Goal: Information Seeking & Learning: Learn about a topic

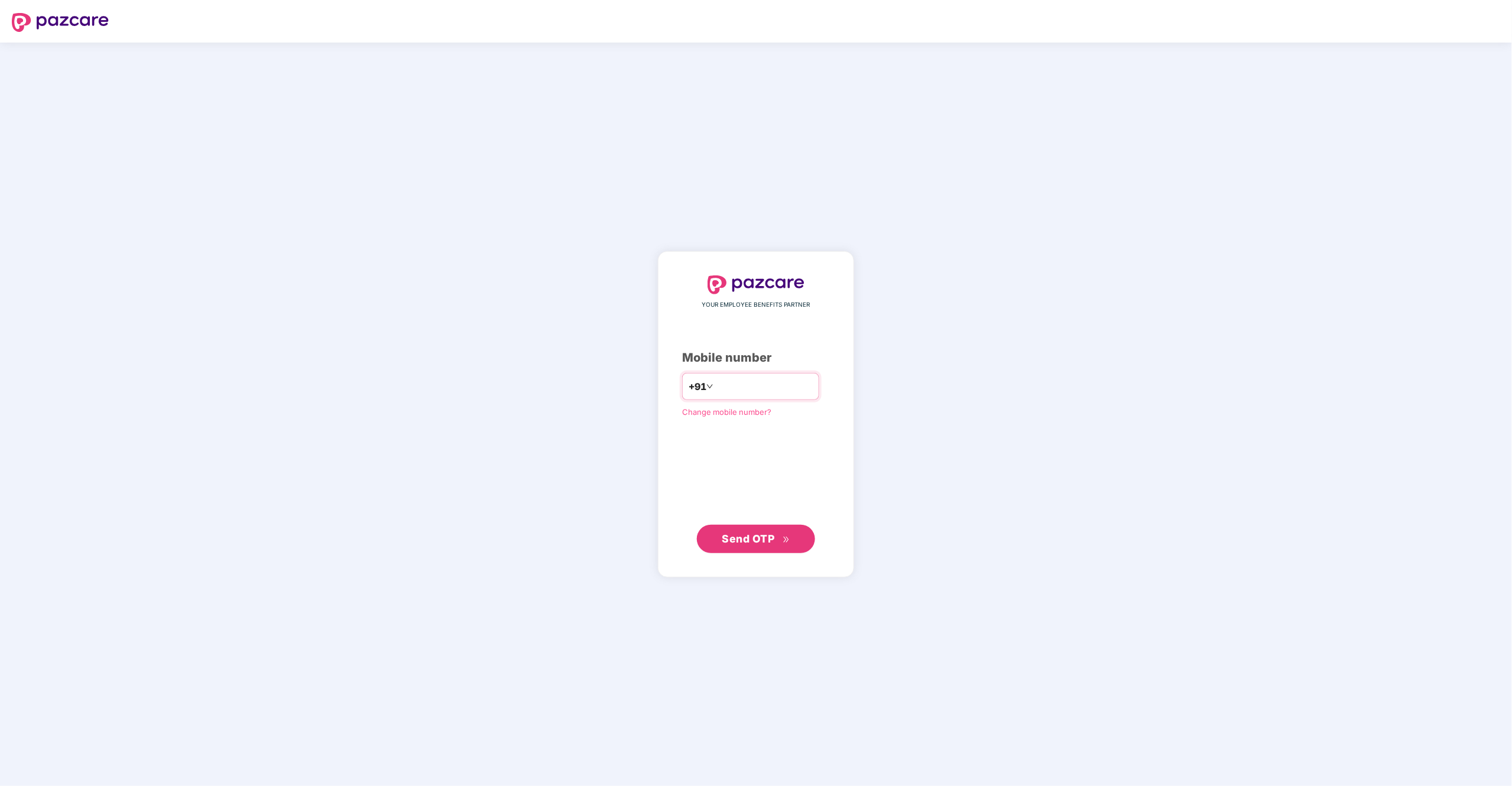
click at [785, 384] on input "number" at bounding box center [764, 386] width 97 height 19
type input "**********"
click at [745, 534] on span "Send OTP" at bounding box center [748, 538] width 52 height 13
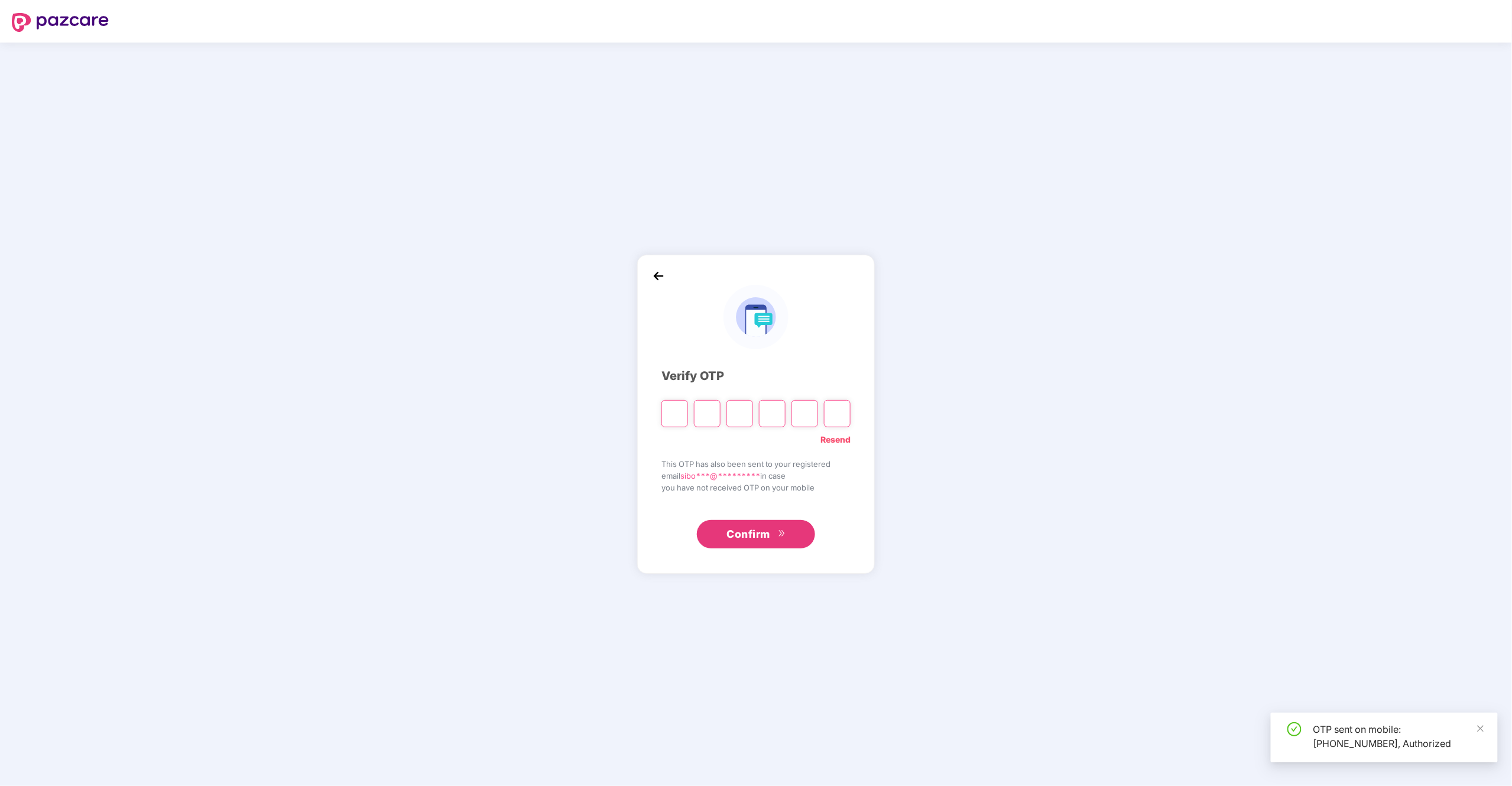
click at [668, 409] on input "Please enter verification code. Digit 1" at bounding box center [674, 414] width 27 height 27
type input "*"
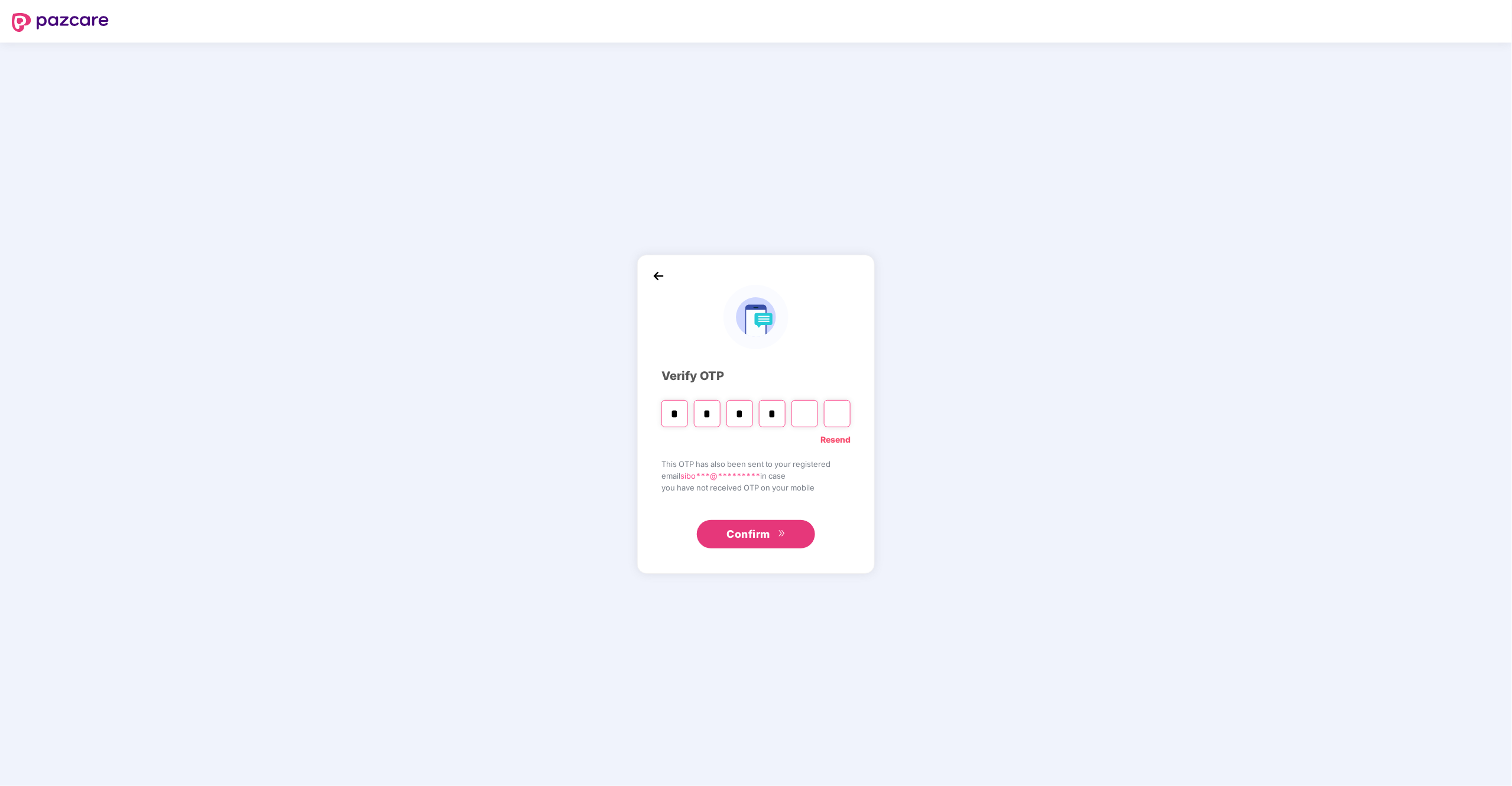
type input "*"
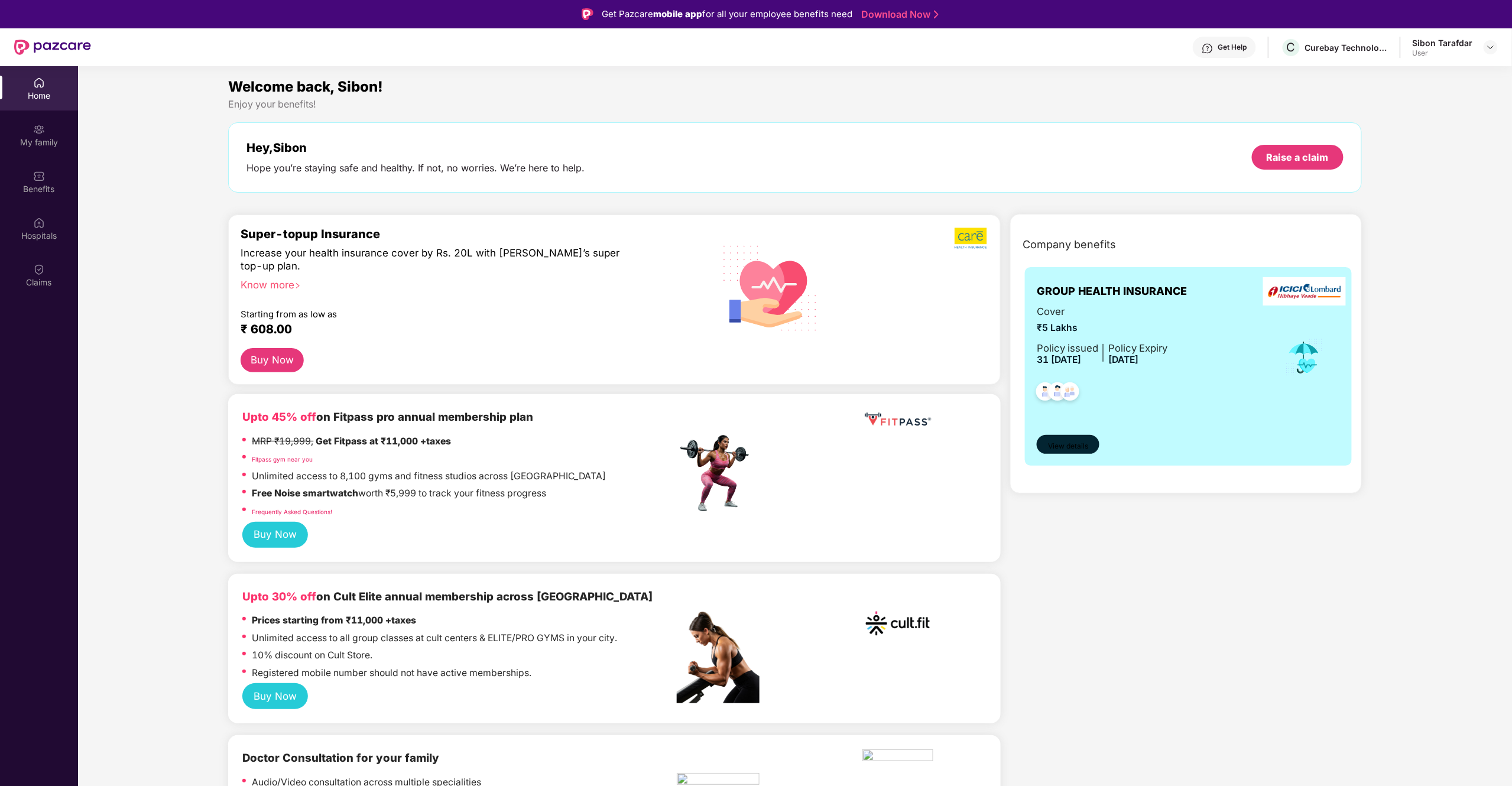
click at [1074, 445] on span "View details" at bounding box center [1068, 446] width 40 height 11
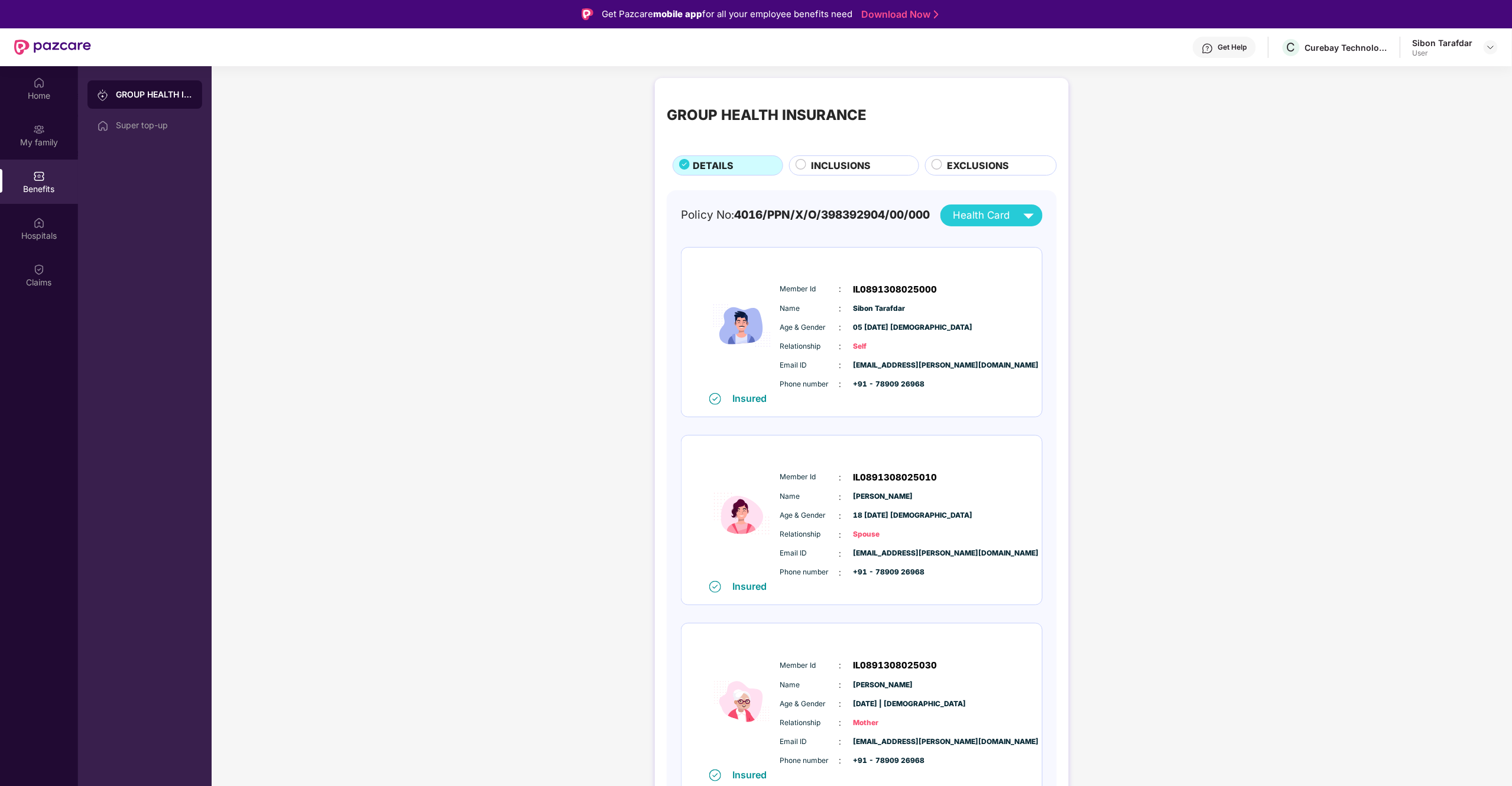
click at [850, 165] on span "INCLUSIONS" at bounding box center [841, 166] width 60 height 15
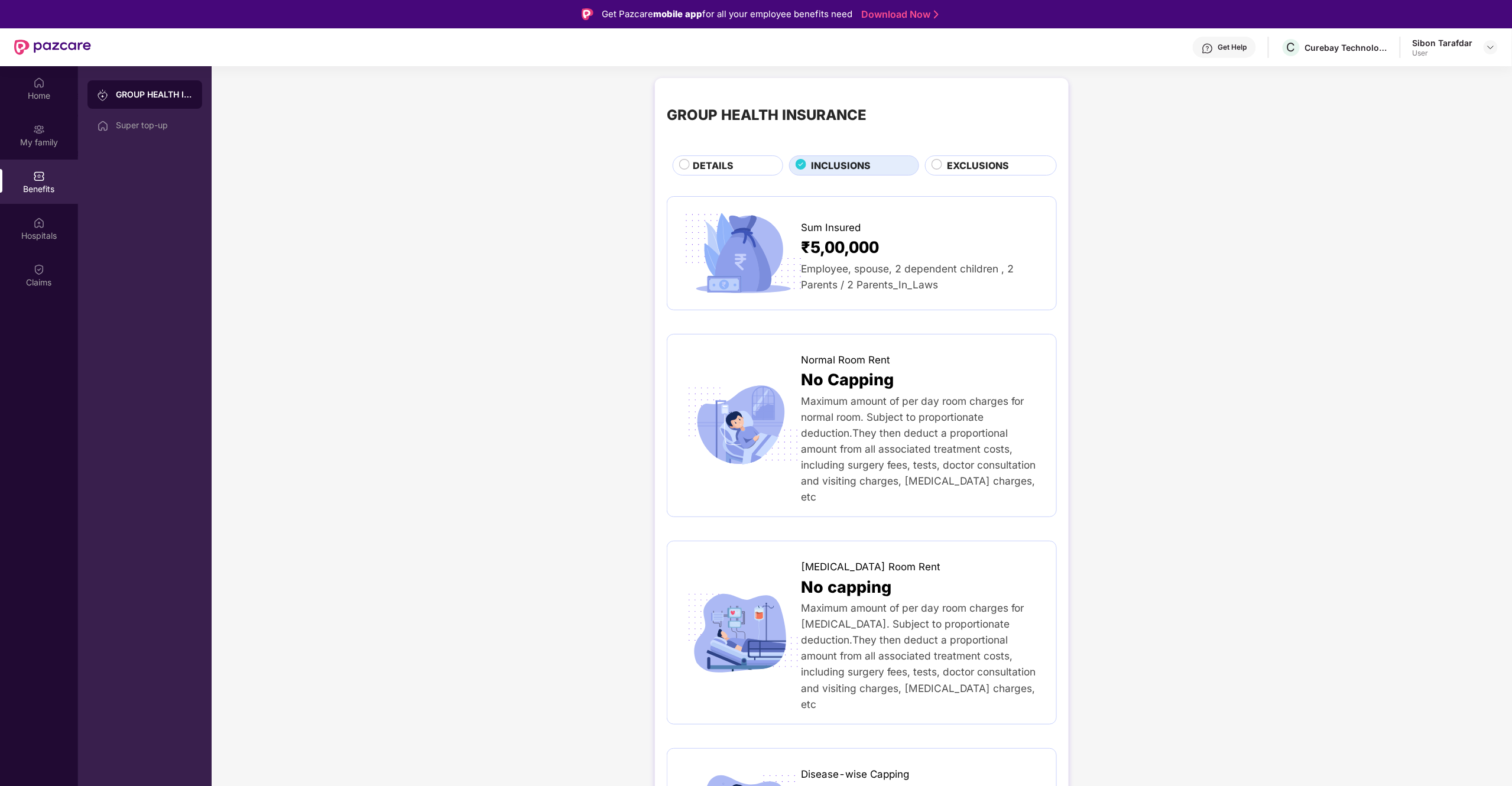
click at [1002, 162] on span "EXCLUSIONS" at bounding box center [978, 166] width 62 height 15
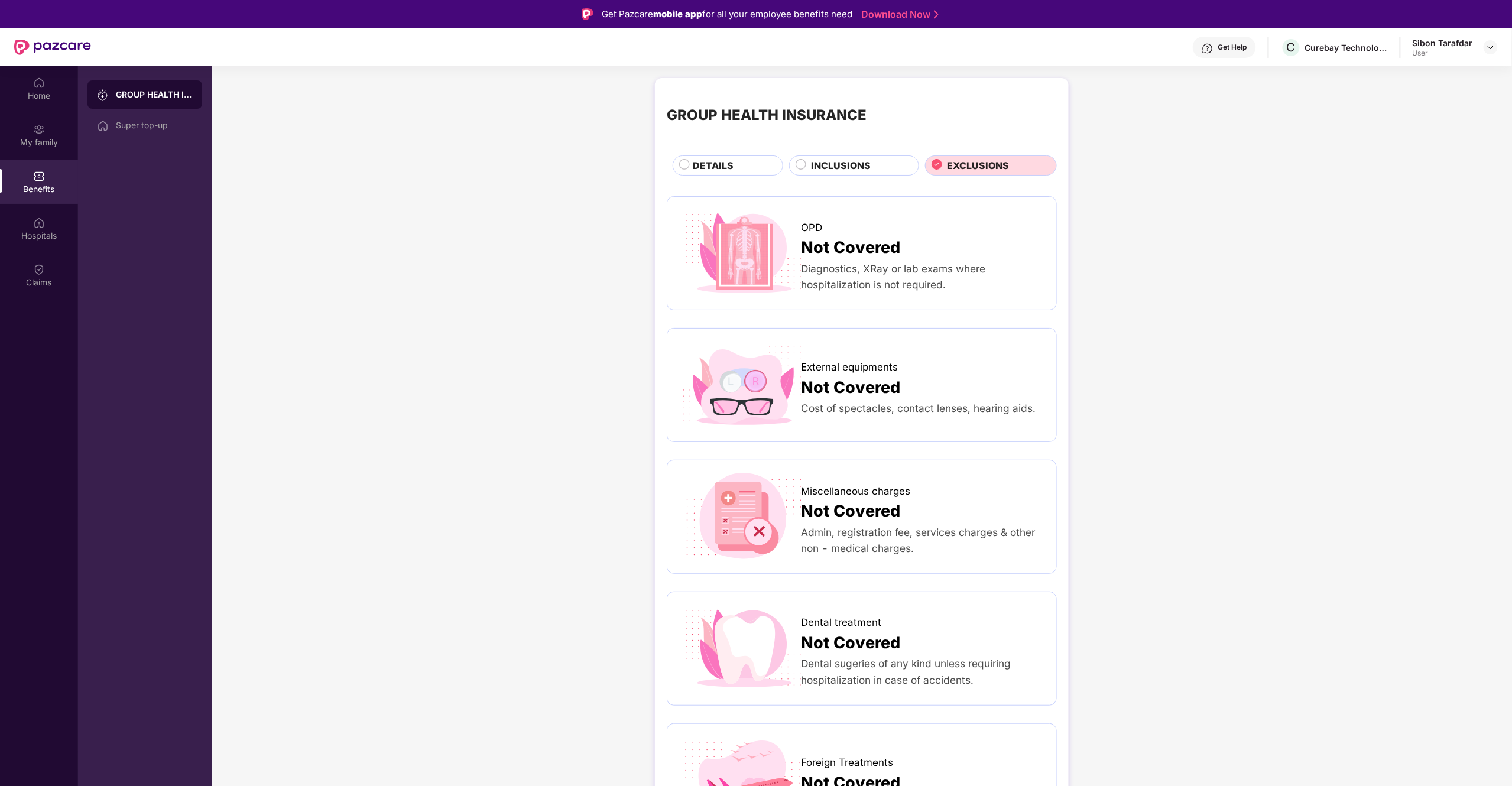
click at [848, 168] on span "INCLUSIONS" at bounding box center [841, 166] width 60 height 15
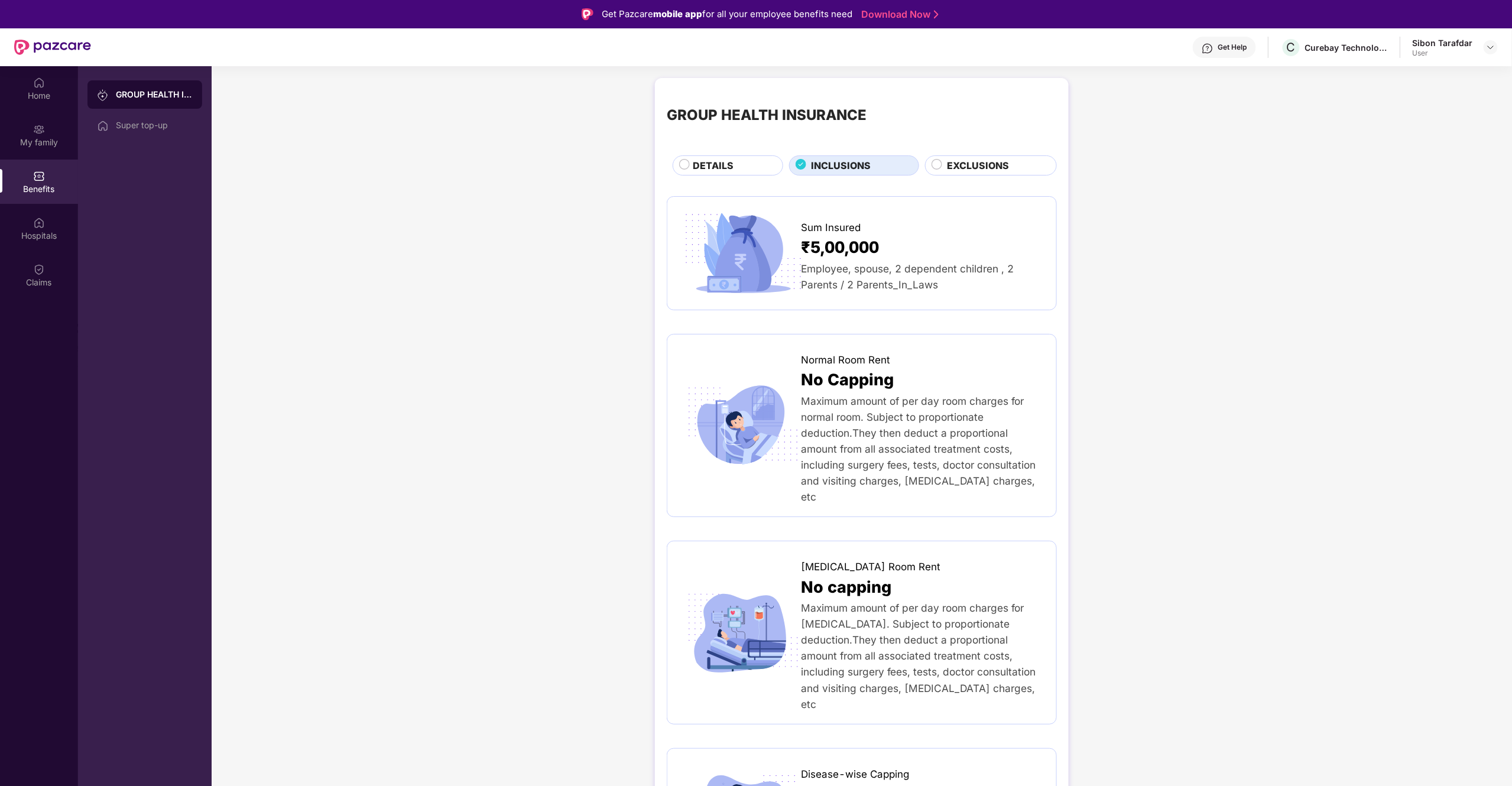
click at [746, 165] on div "DETAILS" at bounding box center [732, 167] width 90 height 17
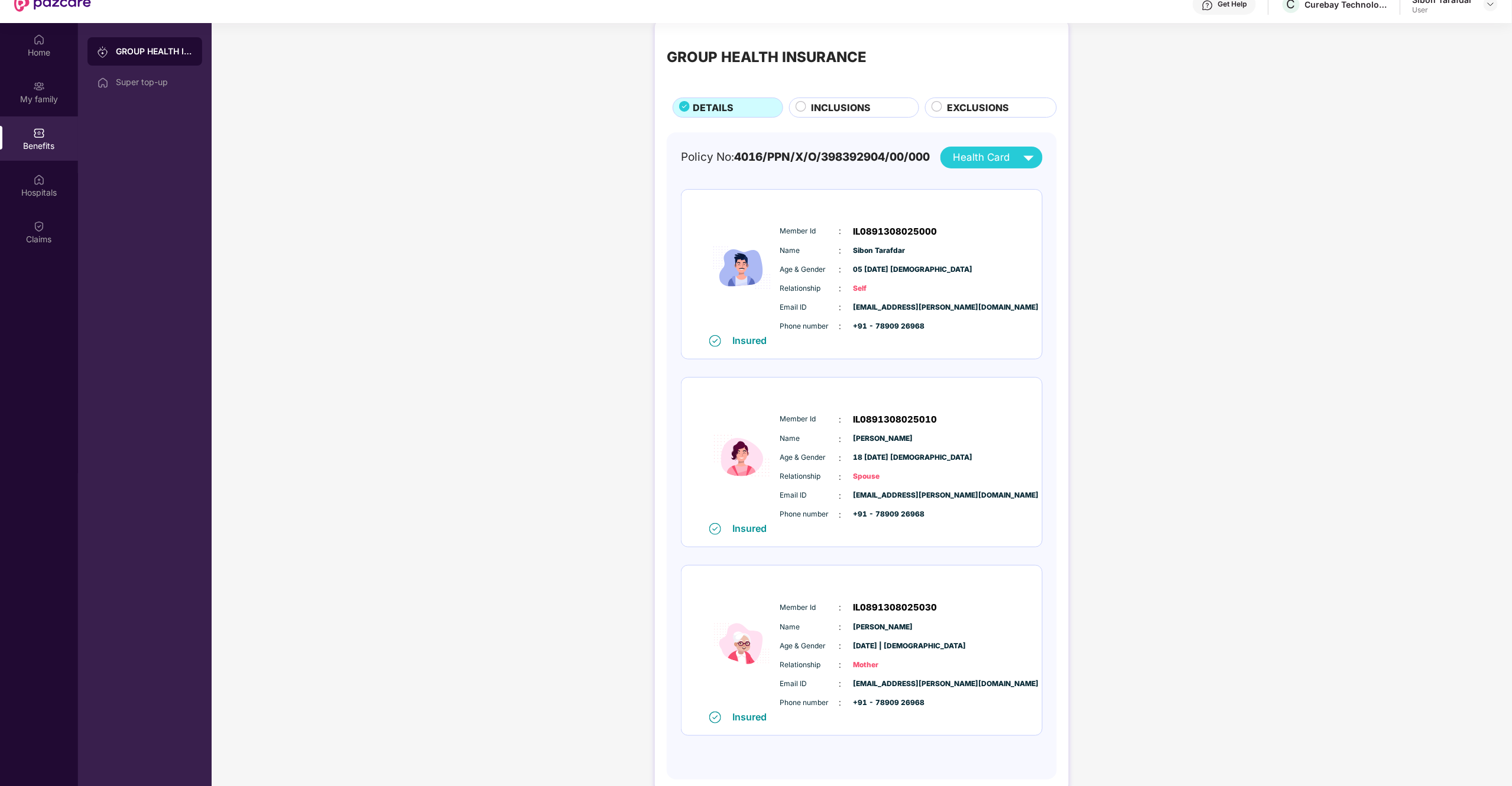
scroll to position [66, 0]
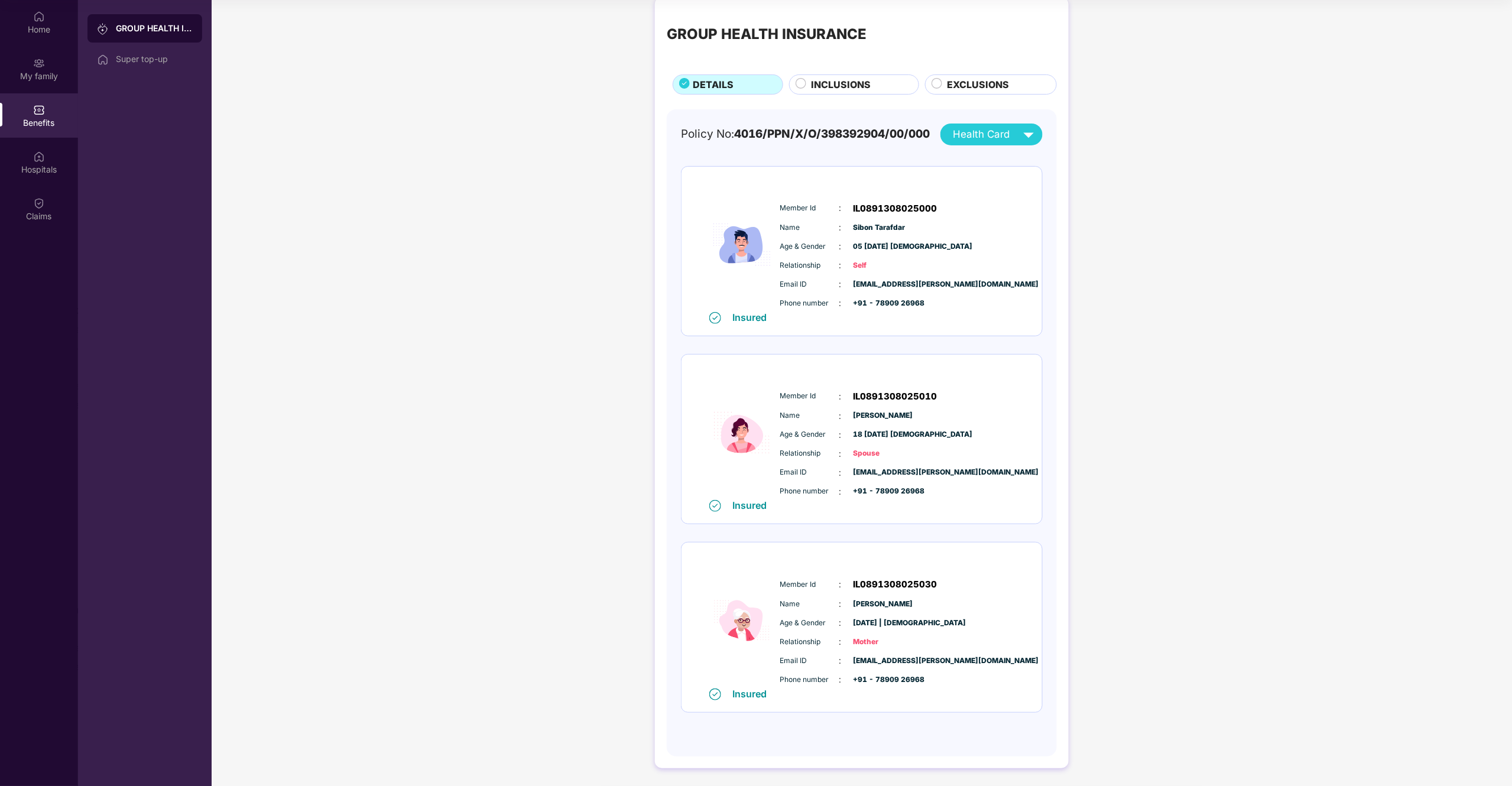
click at [953, 241] on div "Age & Gender : 05 [DATE] [DEMOGRAPHIC_DATA]" at bounding box center [897, 246] width 235 height 13
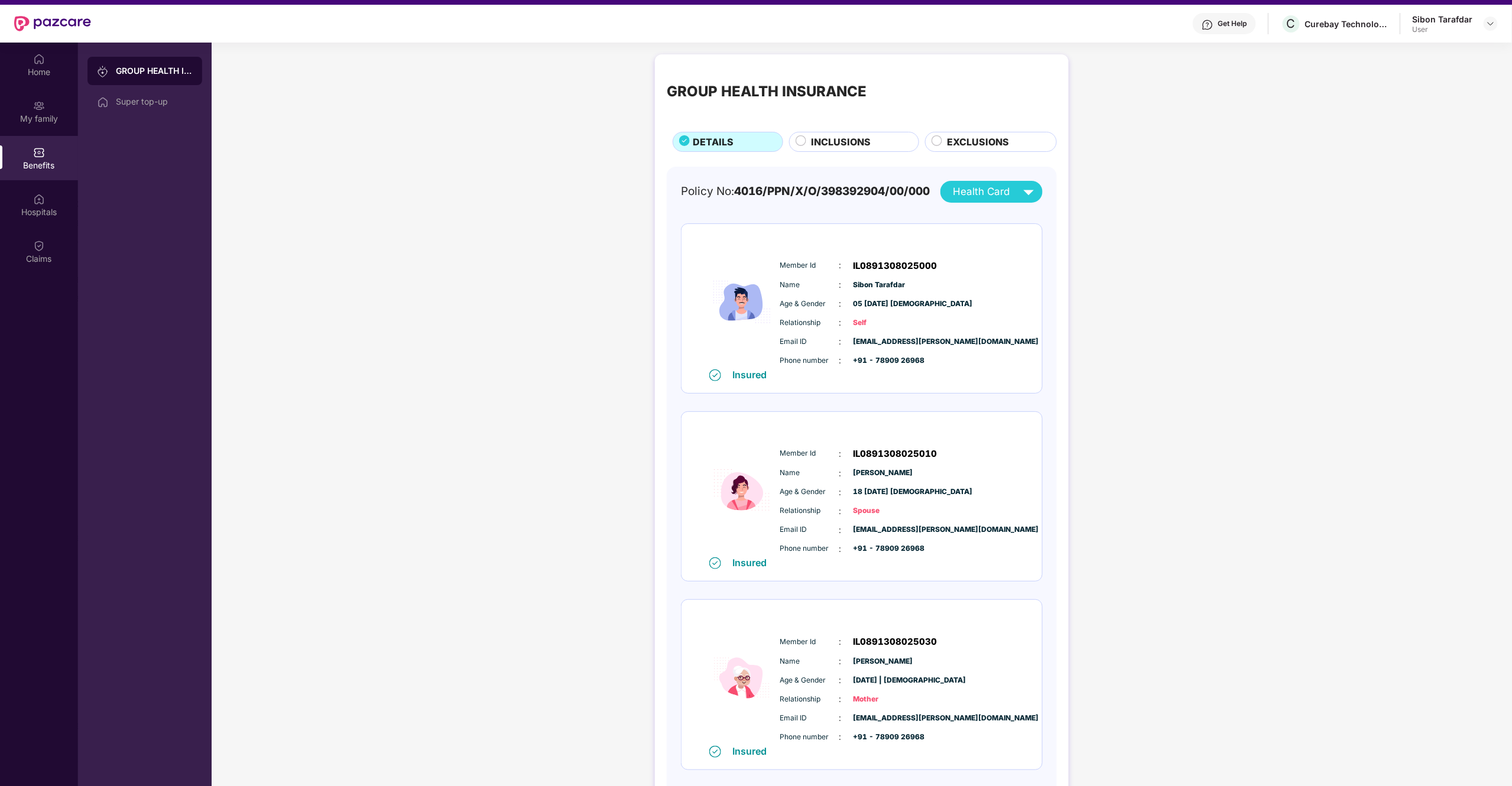
scroll to position [0, 0]
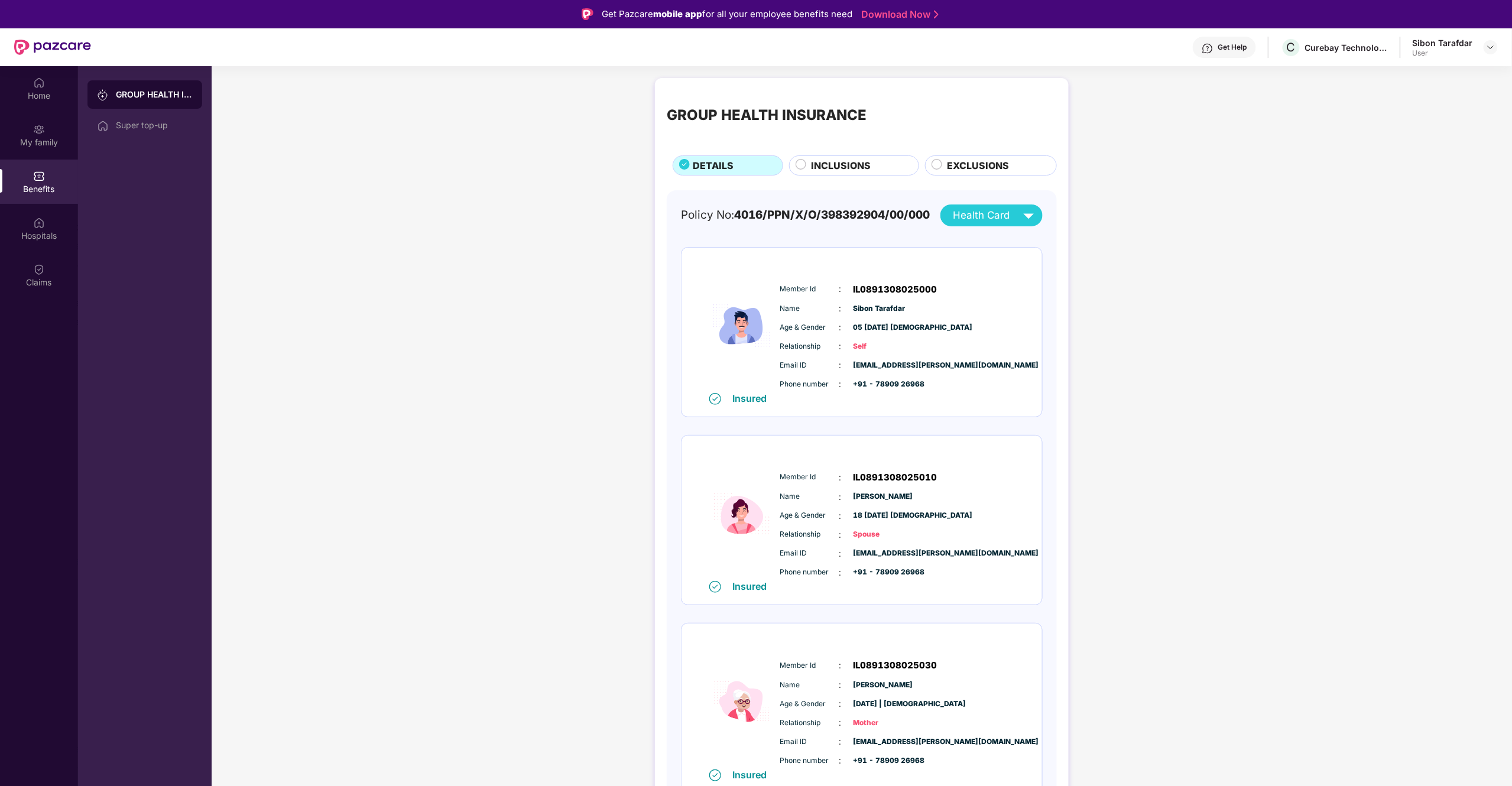
drag, startPoint x: 787, startPoint y: 163, endPoint x: 813, endPoint y: 160, distance: 26.2
click at [788, 162] on div "INCLUSIONS" at bounding box center [850, 166] width 135 height 20
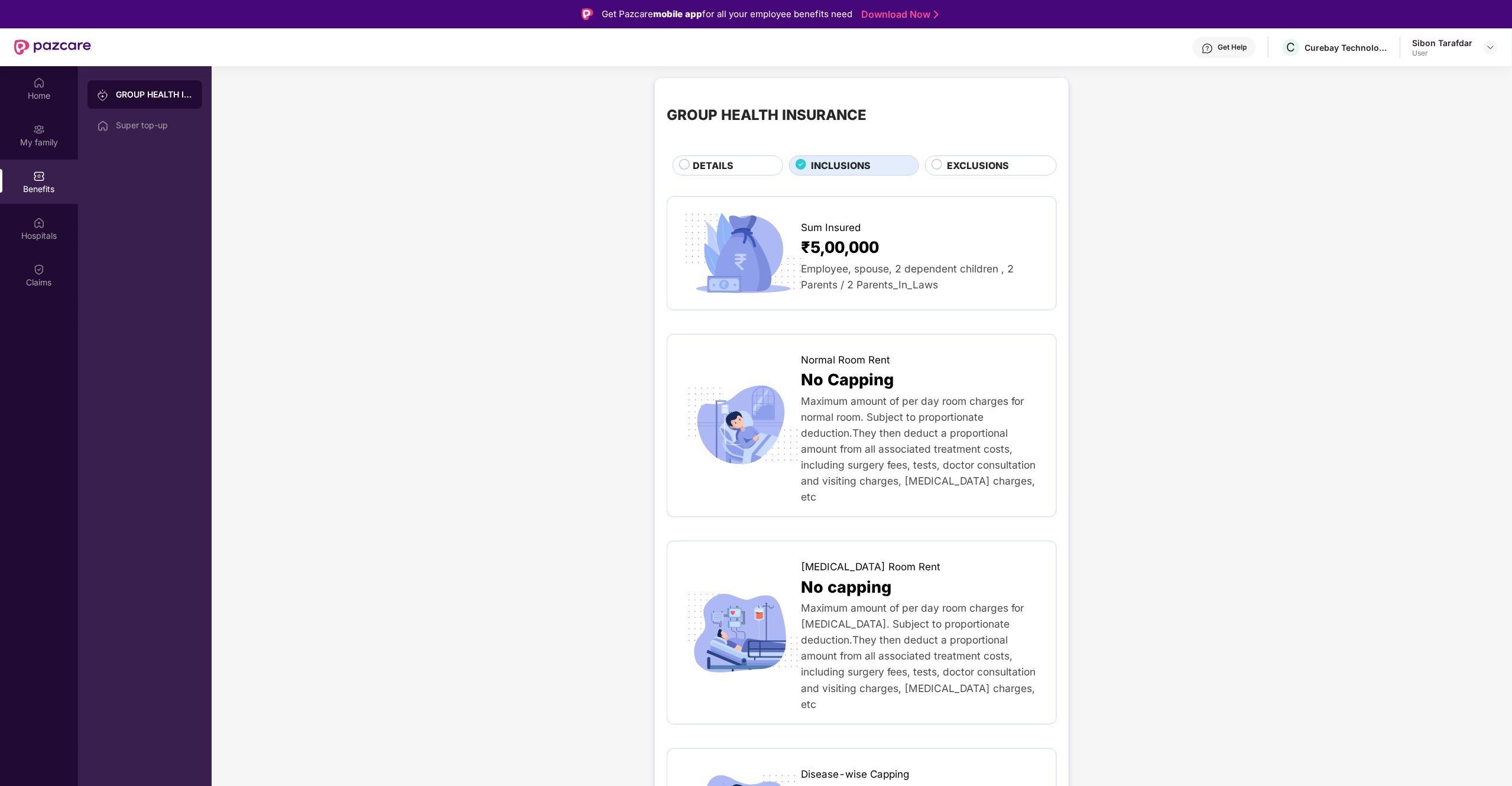
click at [818, 165] on span "INCLUSIONS" at bounding box center [841, 166] width 60 height 15
click at [34, 233] on div "Hospitals" at bounding box center [39, 236] width 78 height 12
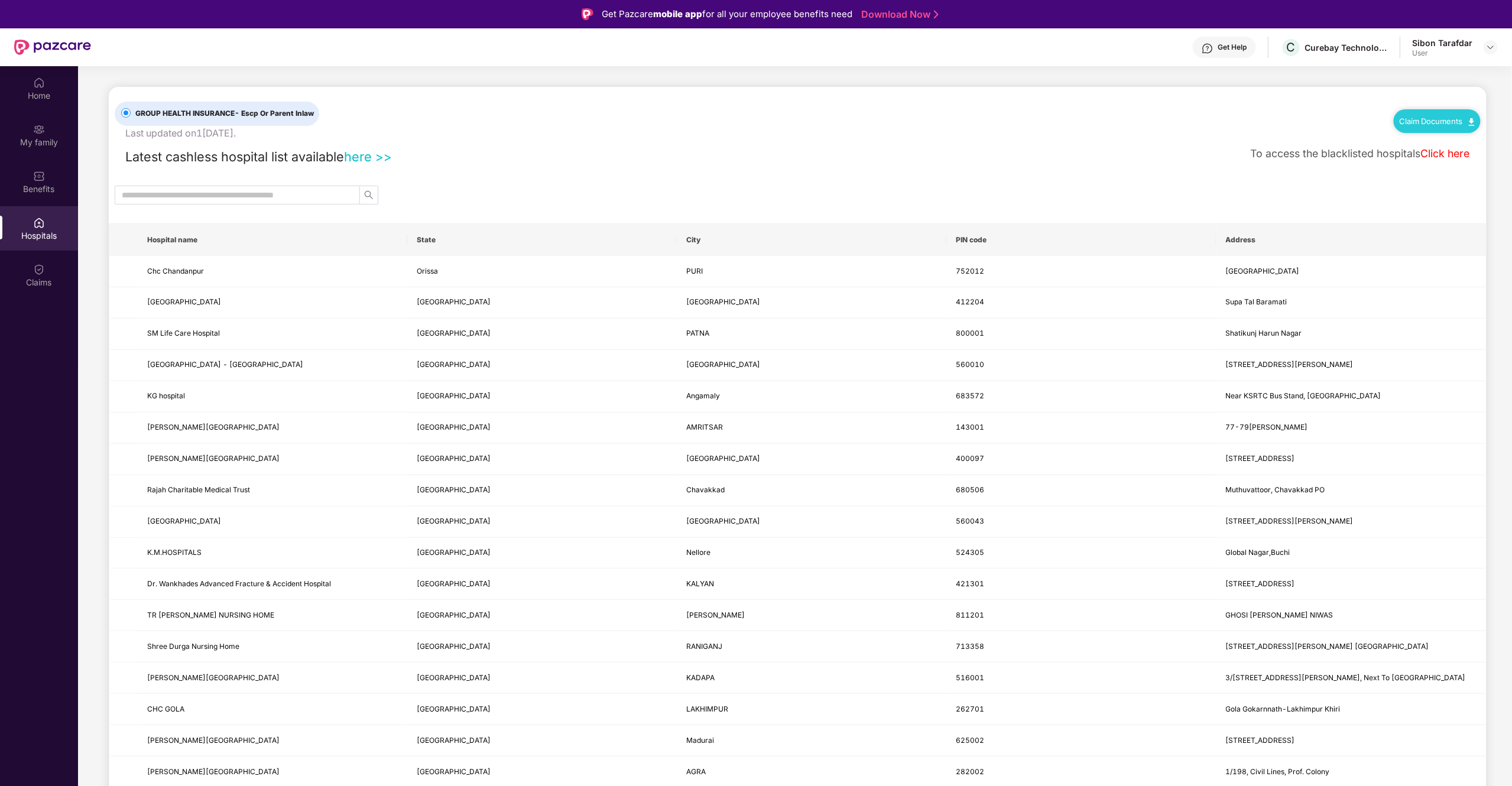
click at [292, 115] on span "- Escp Or Parent Inlaw" at bounding box center [274, 113] width 79 height 9
click at [1412, 119] on link "Claim Documents" at bounding box center [1437, 121] width 75 height 10
click at [34, 181] on div "Benefits" at bounding box center [39, 182] width 78 height 44
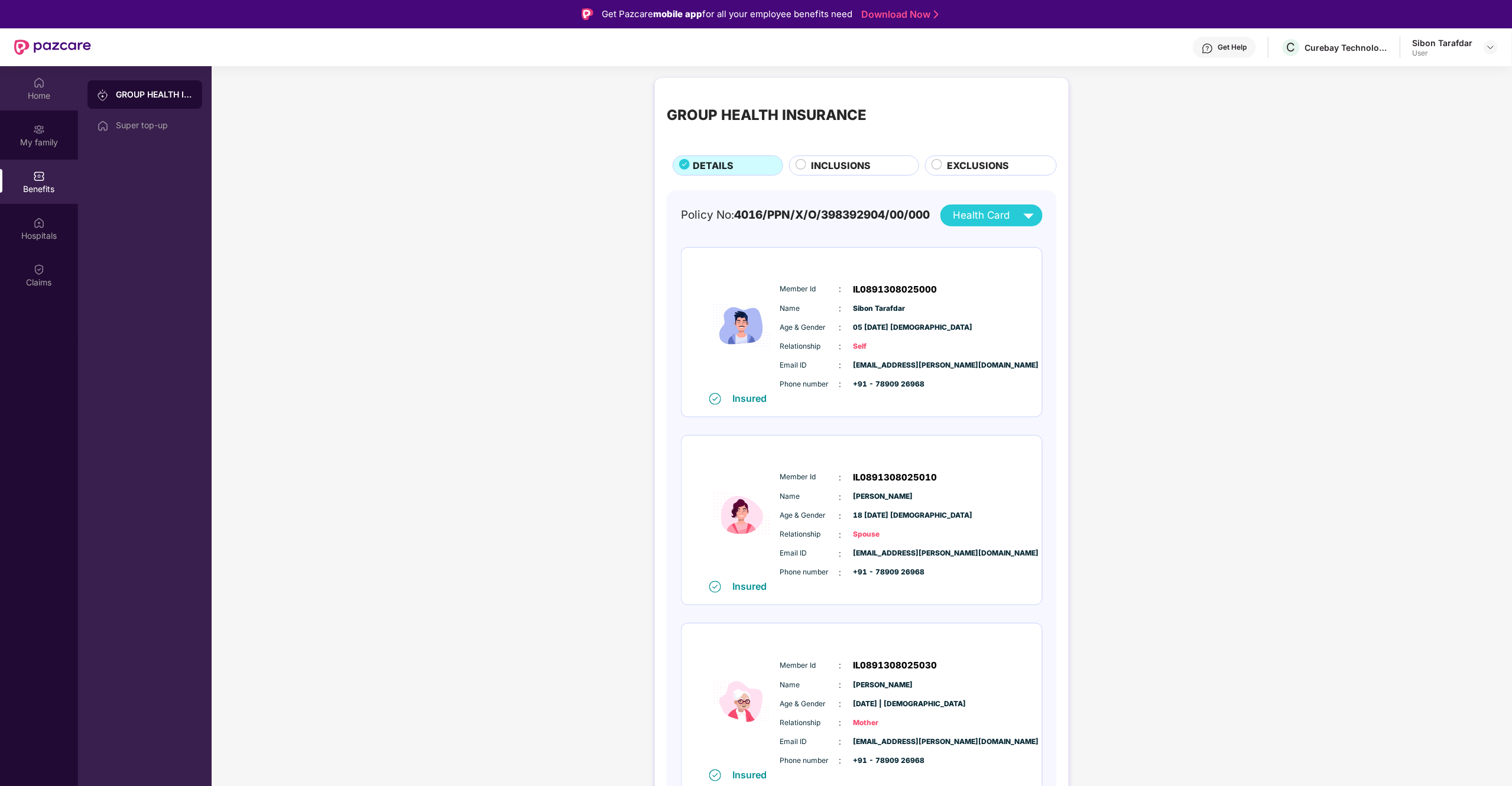
click at [29, 91] on div "Home" at bounding box center [39, 96] width 78 height 12
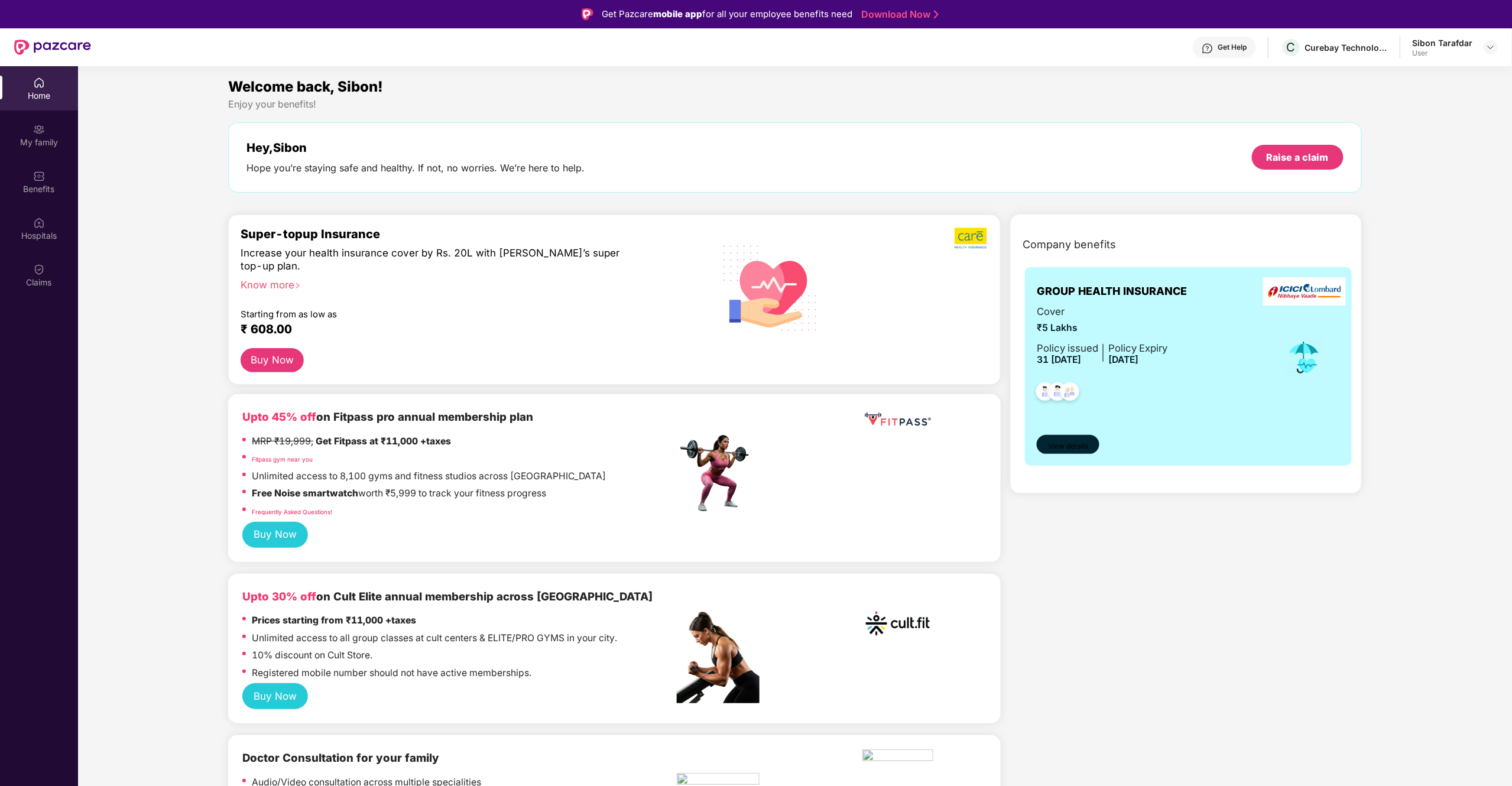
click at [1073, 448] on span "View details" at bounding box center [1068, 446] width 40 height 11
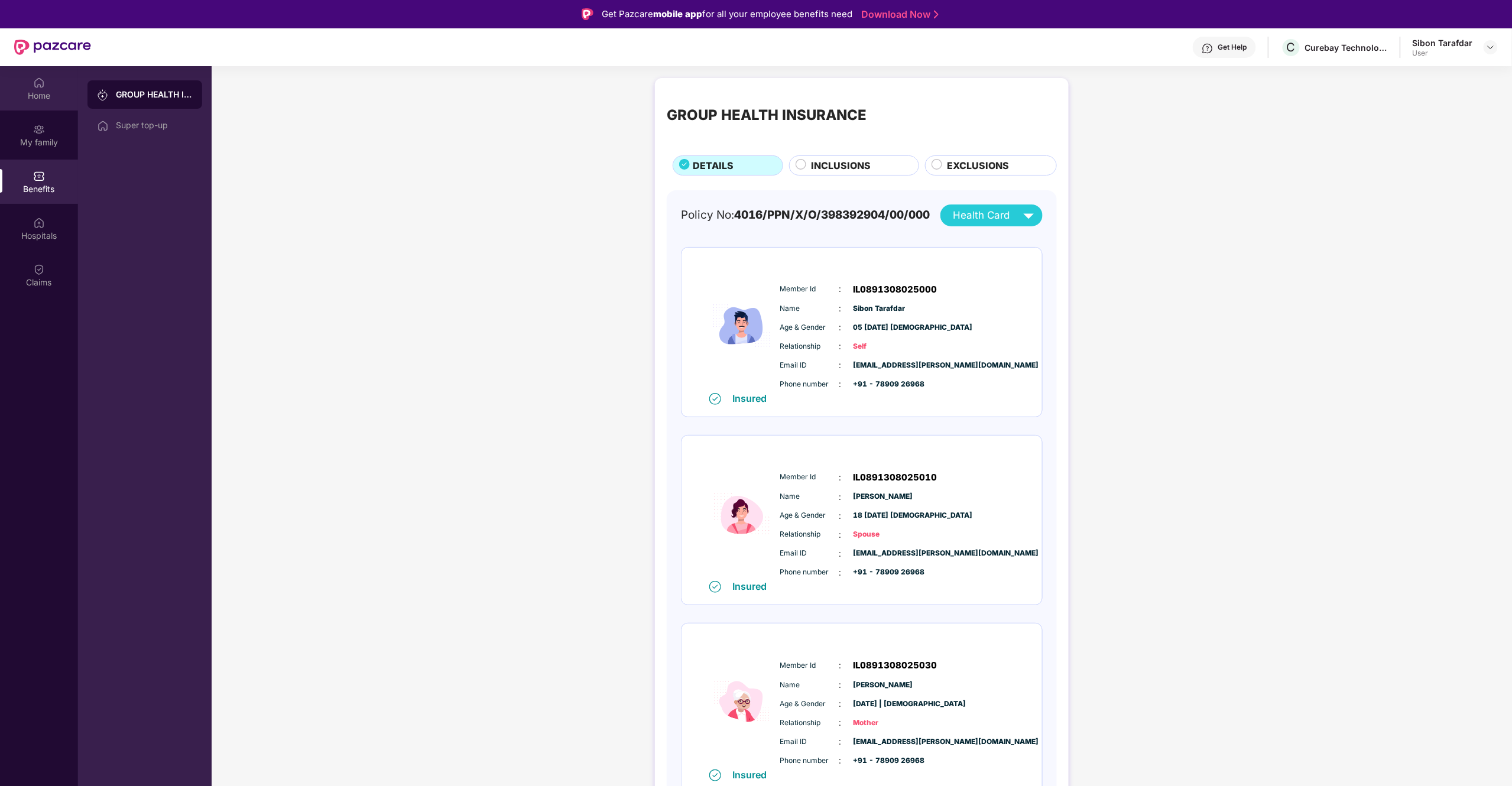
click at [38, 90] on div "Home" at bounding box center [39, 96] width 78 height 12
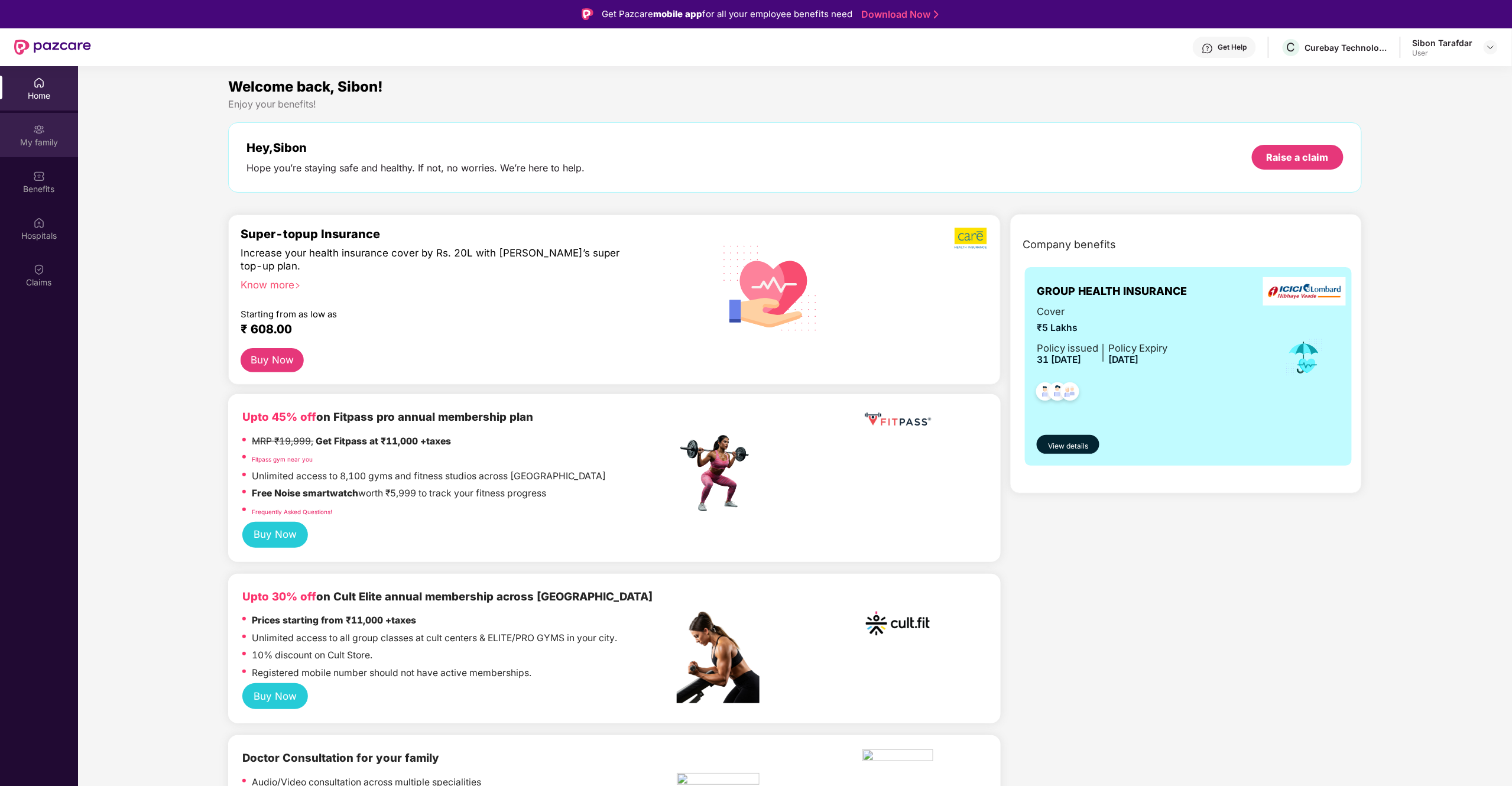
click at [36, 123] on img at bounding box center [39, 129] width 12 height 12
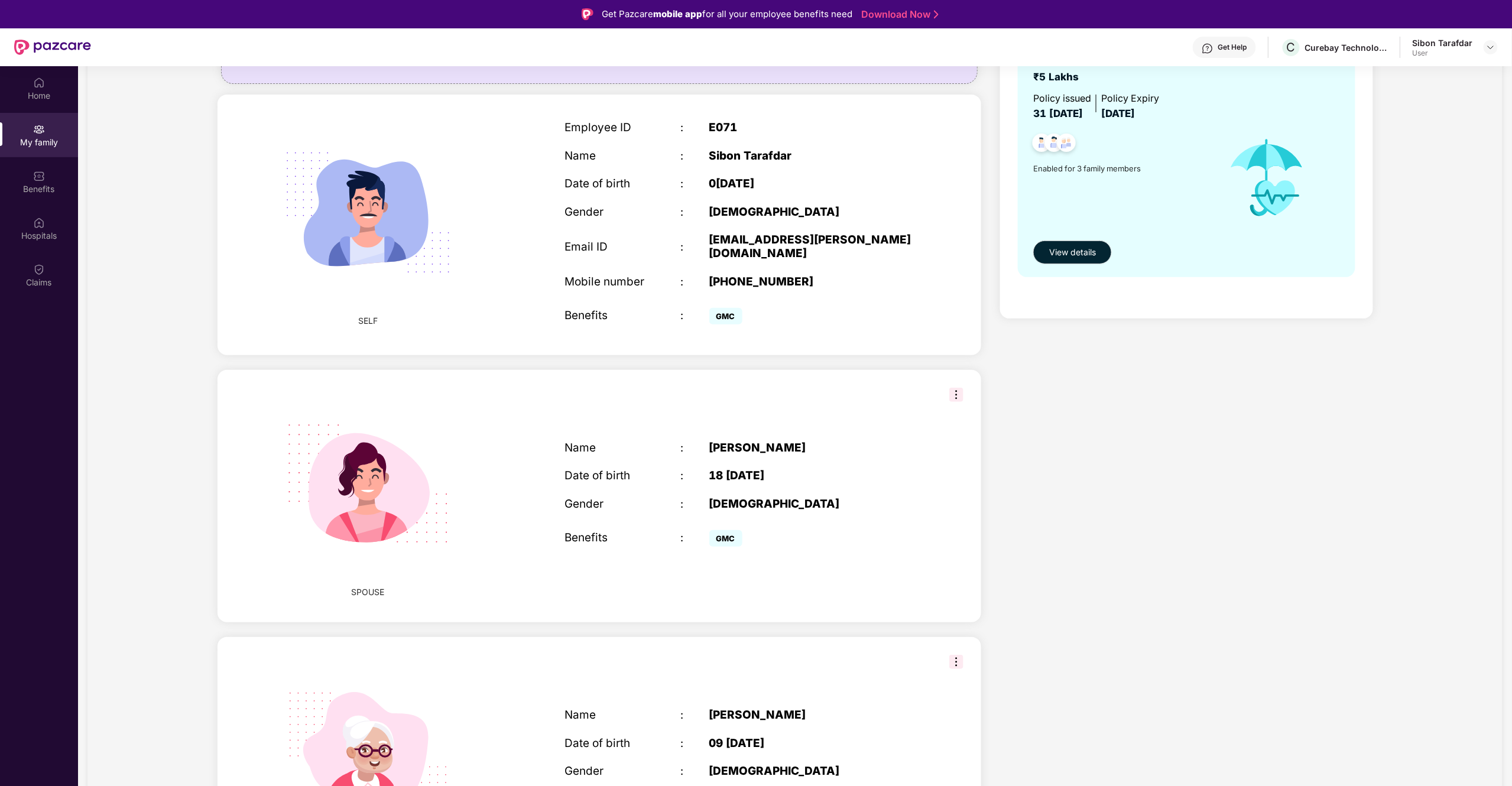
scroll to position [233, 0]
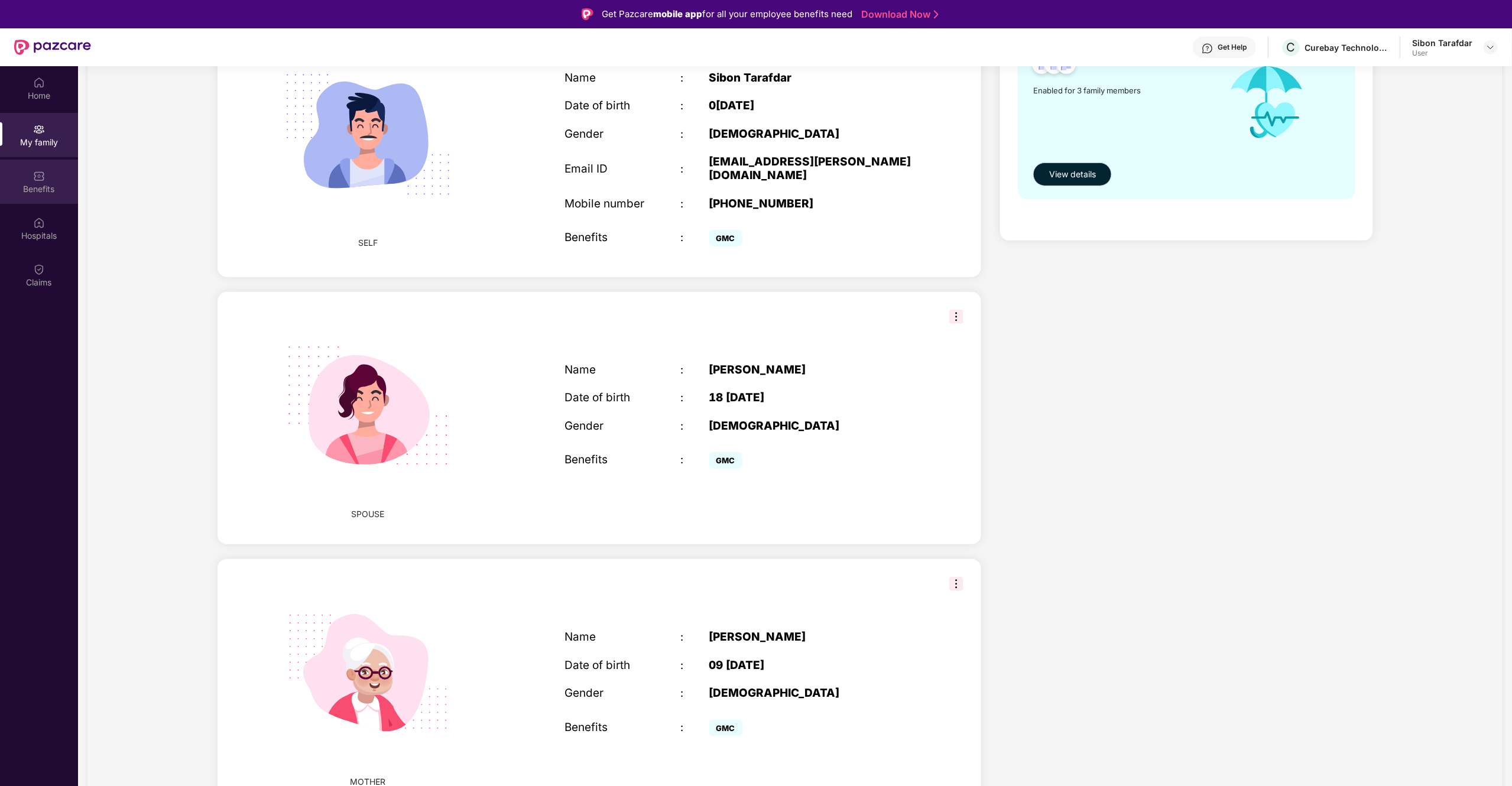
click at [42, 186] on div "Benefits" at bounding box center [39, 189] width 78 height 12
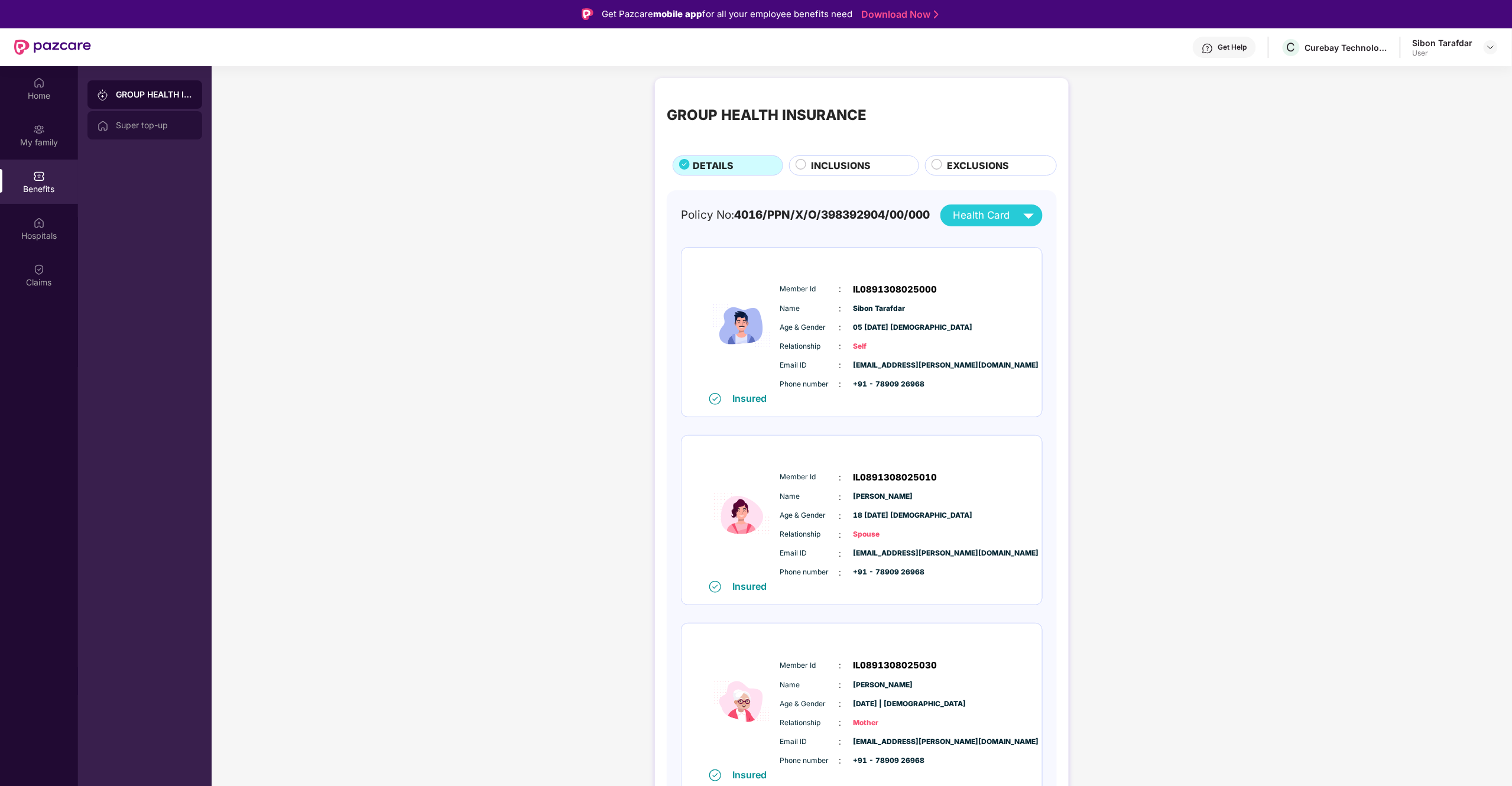
click at [159, 129] on div "Super top-up" at bounding box center [154, 125] width 77 height 10
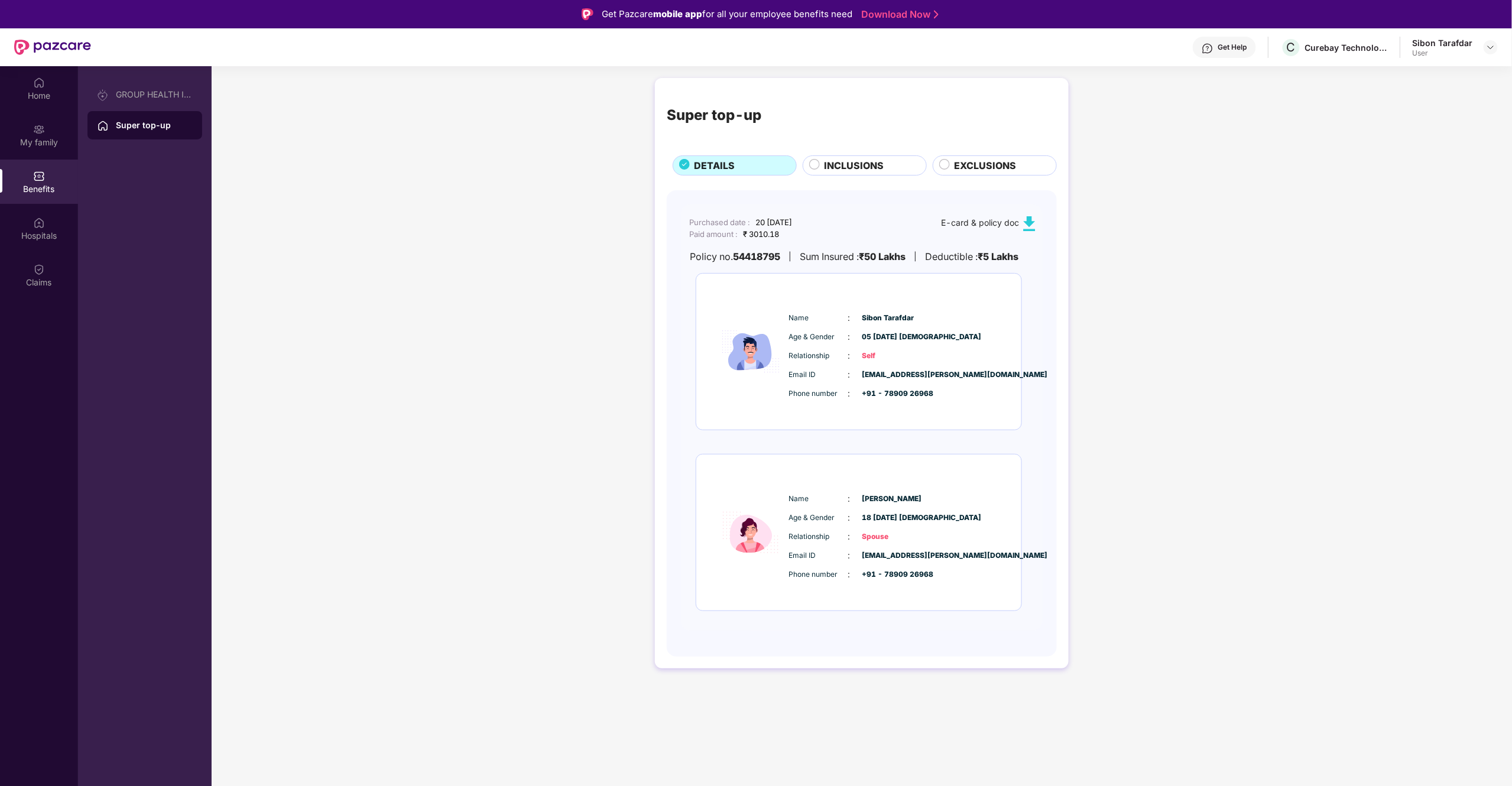
drag, startPoint x: 867, startPoint y: 165, endPoint x: 911, endPoint y: 165, distance: 44.0
click at [869, 165] on span "INCLUSIONS" at bounding box center [854, 166] width 60 height 15
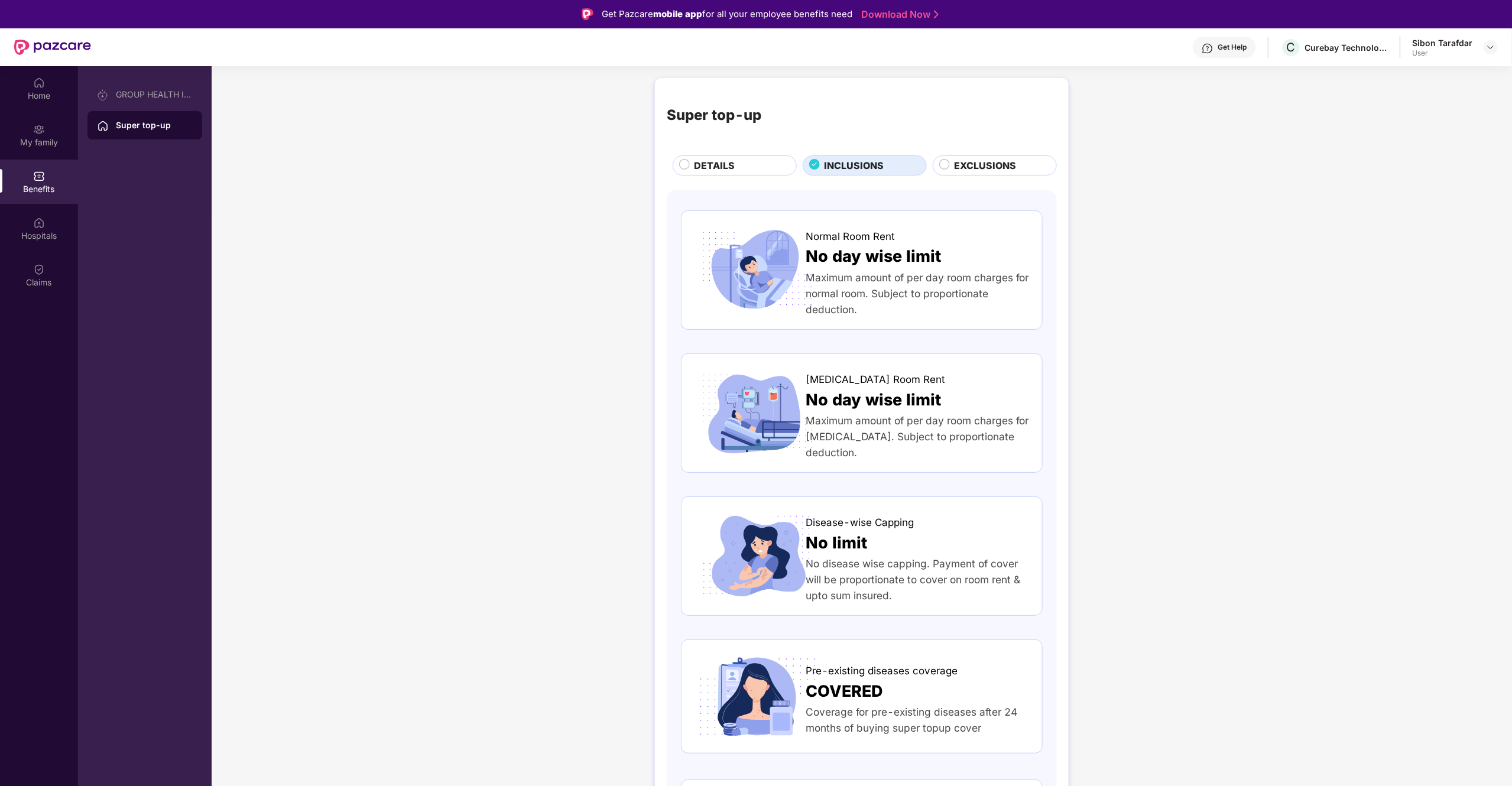
click at [1018, 161] on div "EXCLUSIONS" at bounding box center [999, 167] width 101 height 17
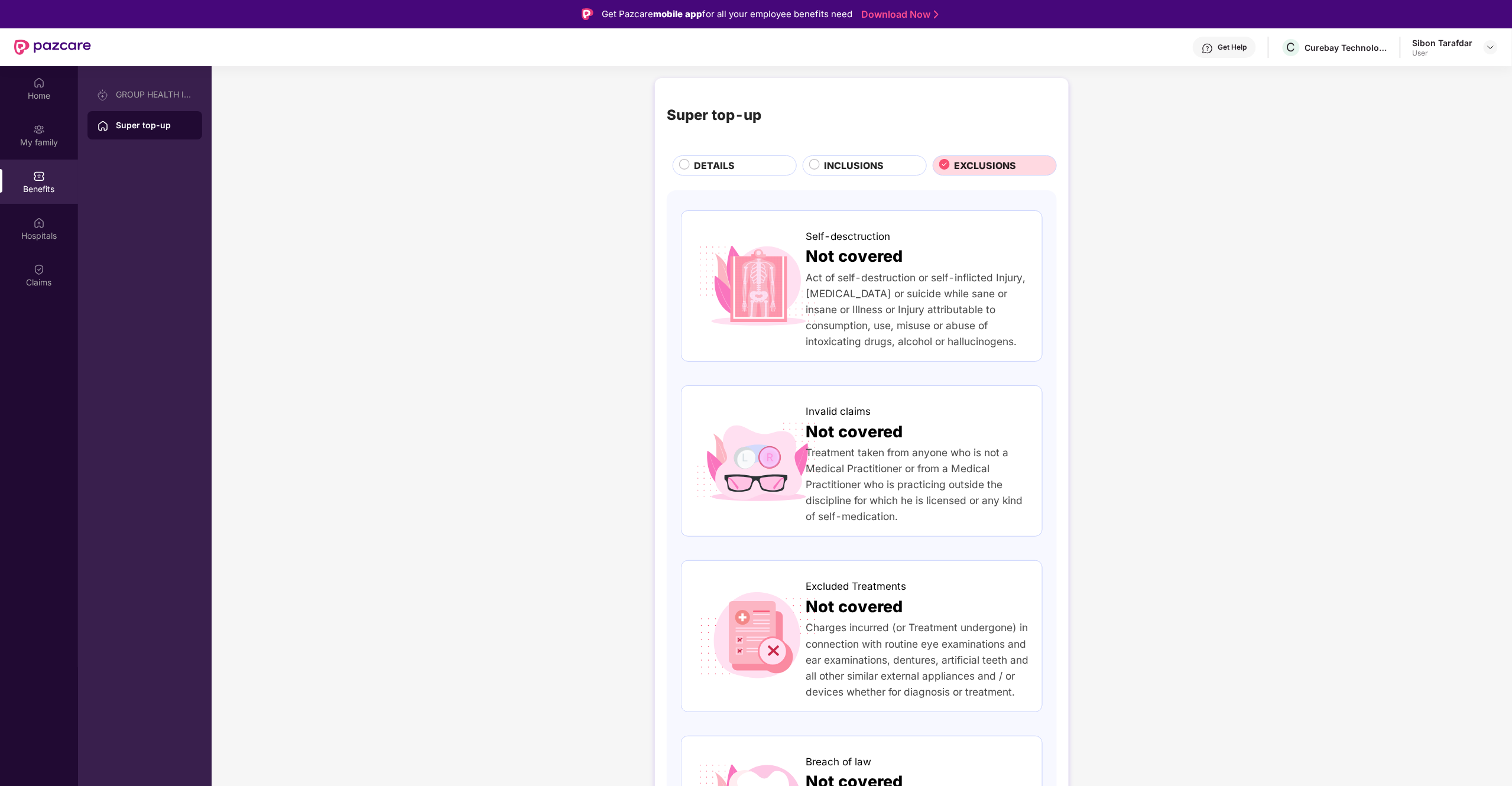
click at [731, 159] on span "DETAILS" at bounding box center [715, 166] width 41 height 15
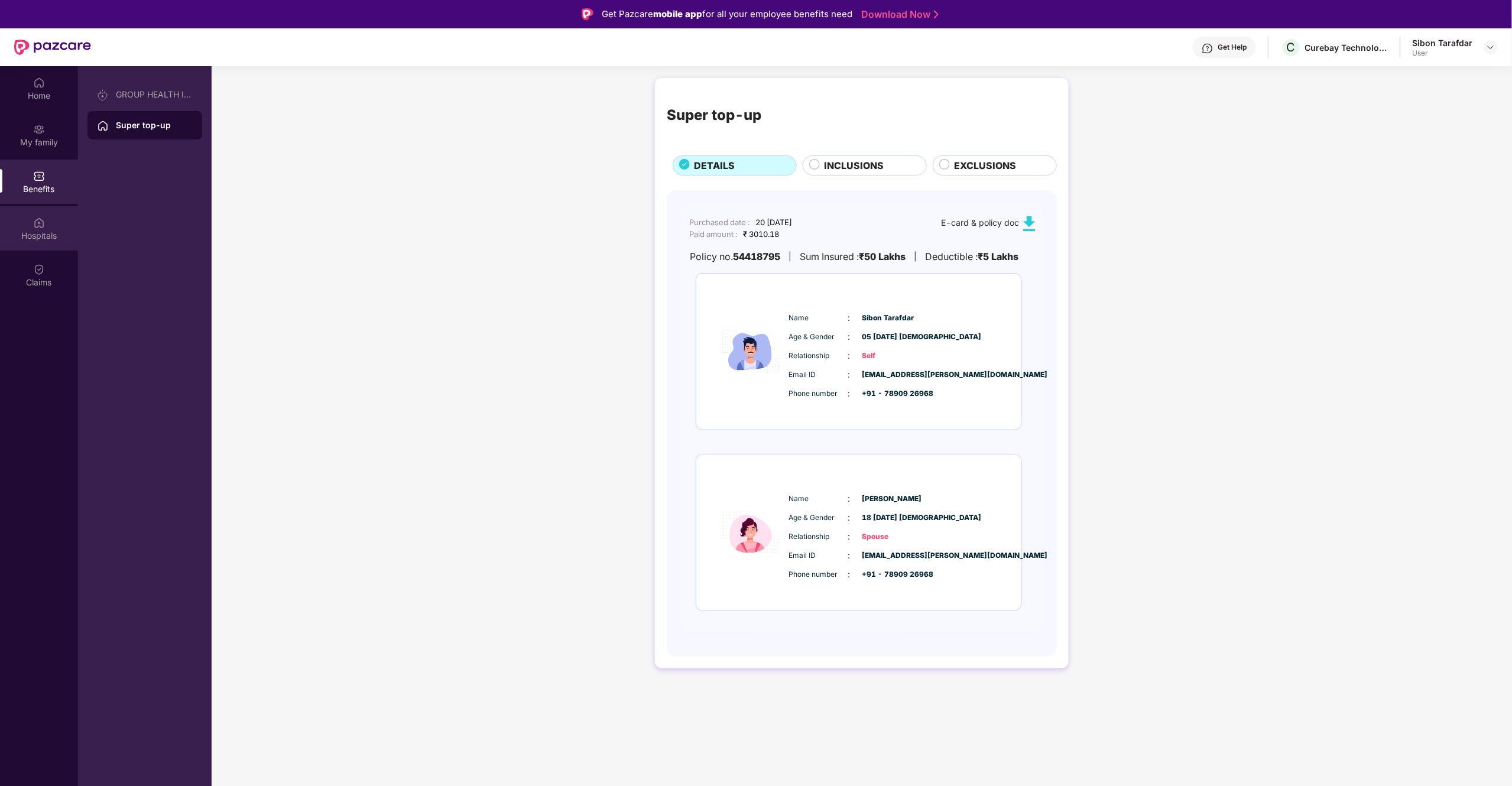
click at [38, 230] on div "Hospitals" at bounding box center [39, 236] width 78 height 12
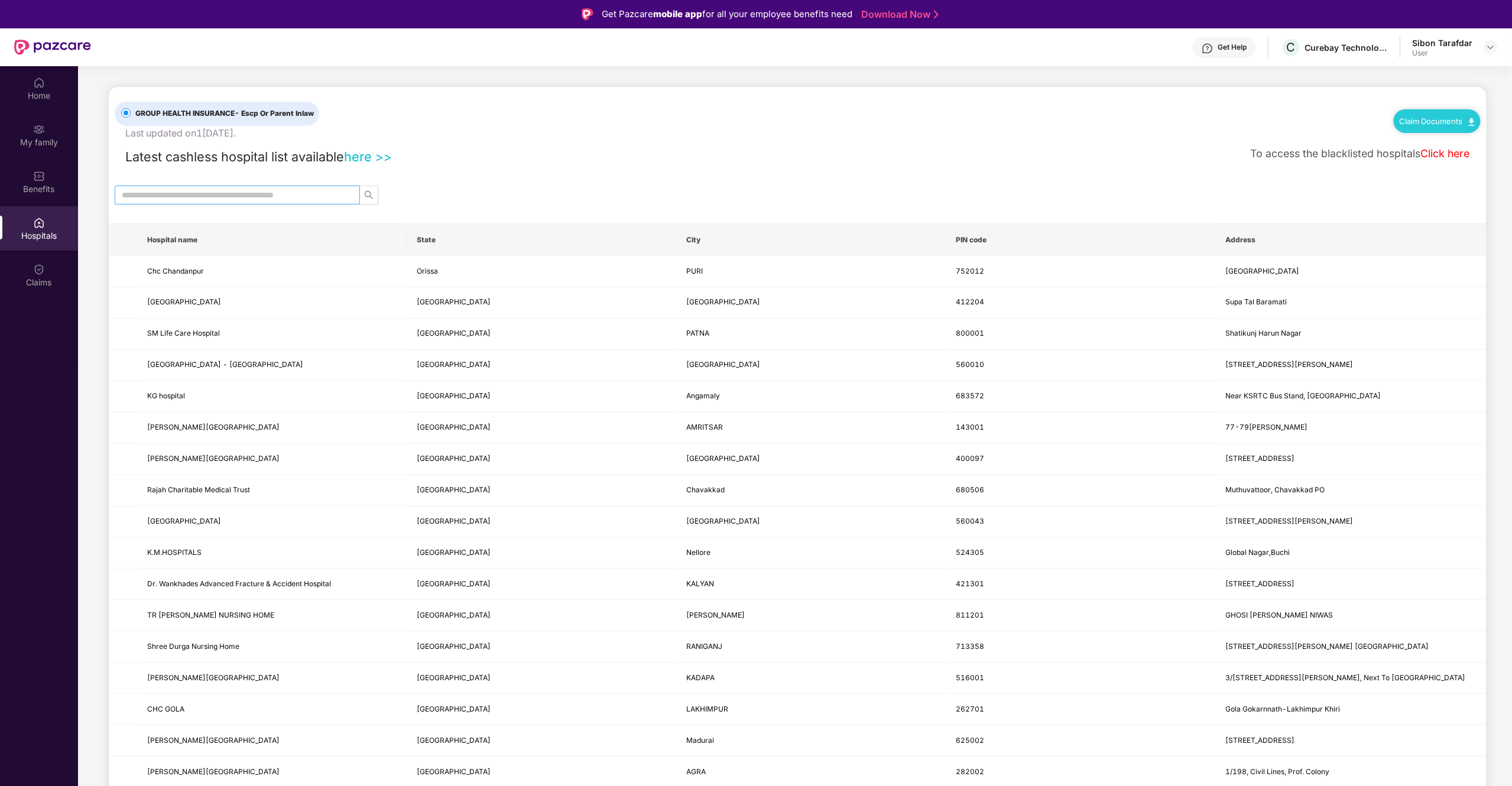
click at [261, 197] on input "text" at bounding box center [233, 195] width 222 height 13
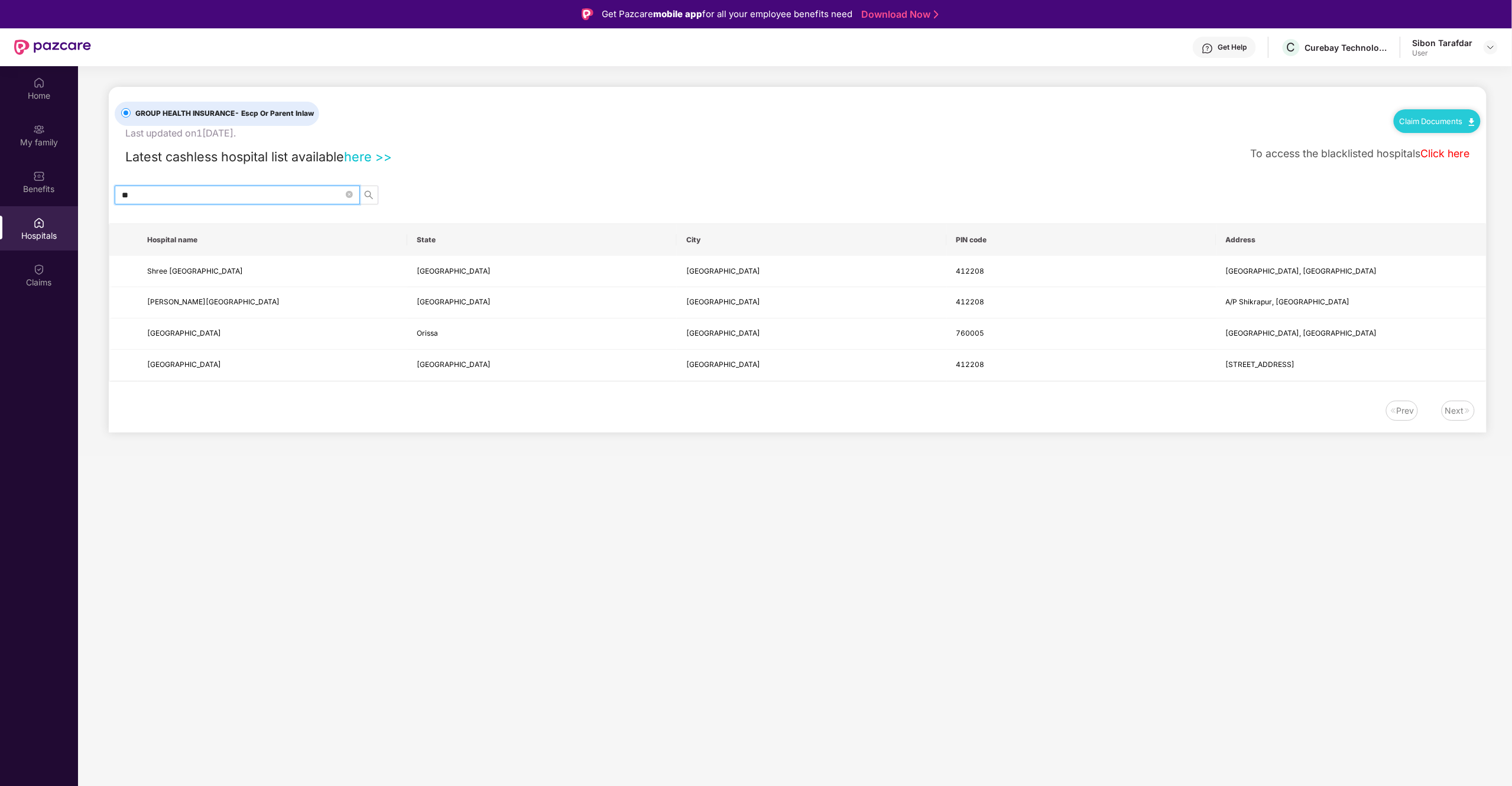
type input "*"
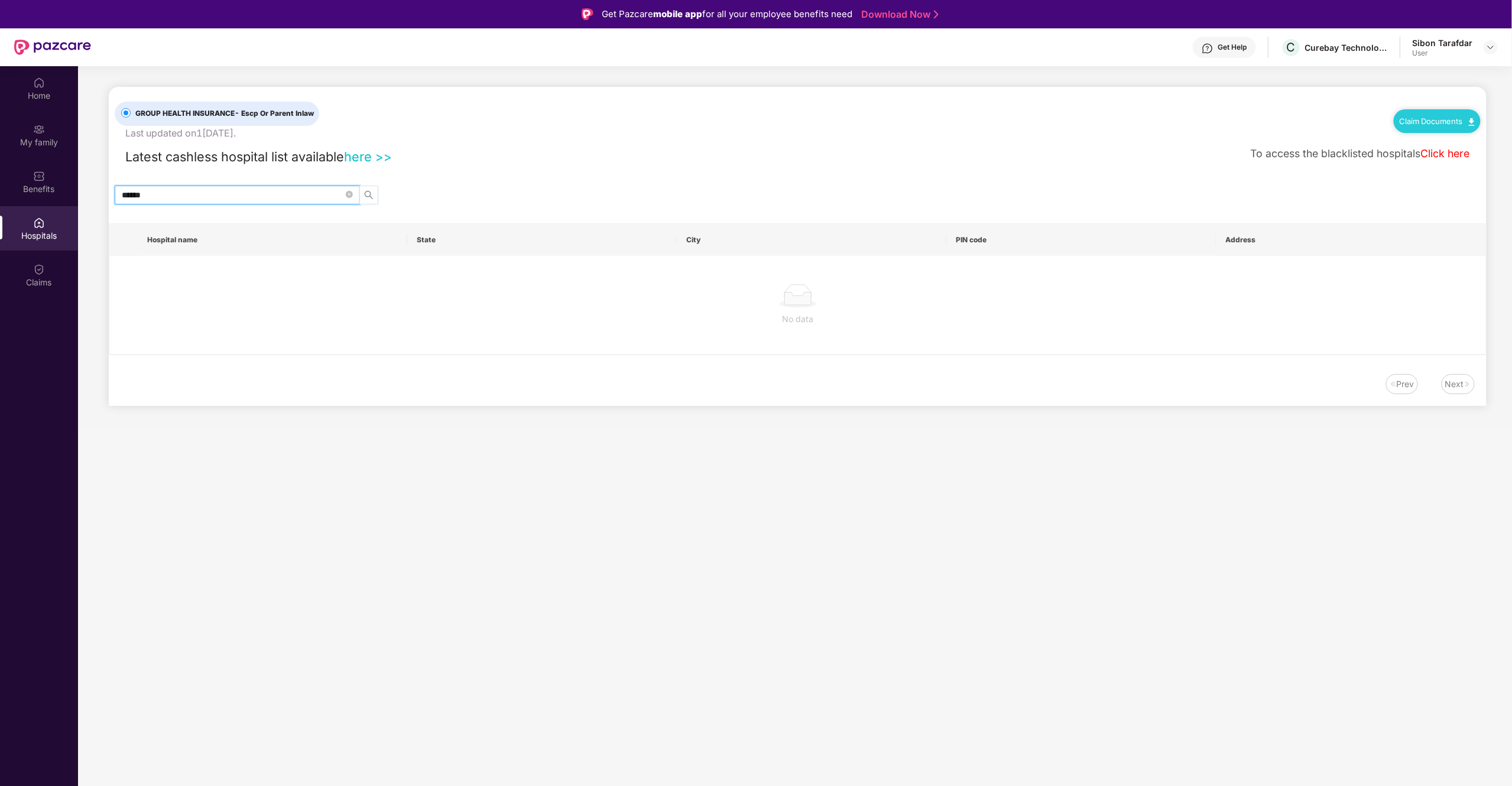
click at [373, 194] on span "search" at bounding box center [369, 195] width 18 height 10
drag, startPoint x: 256, startPoint y: 186, endPoint x: 0, endPoint y: 180, distance: 256.1
click at [0, 180] on div "Home My family Benefits Hospitals Claims GROUP HEALTH INSURANCE - Escp Or Paren…" at bounding box center [756, 459] width 1512 height 786
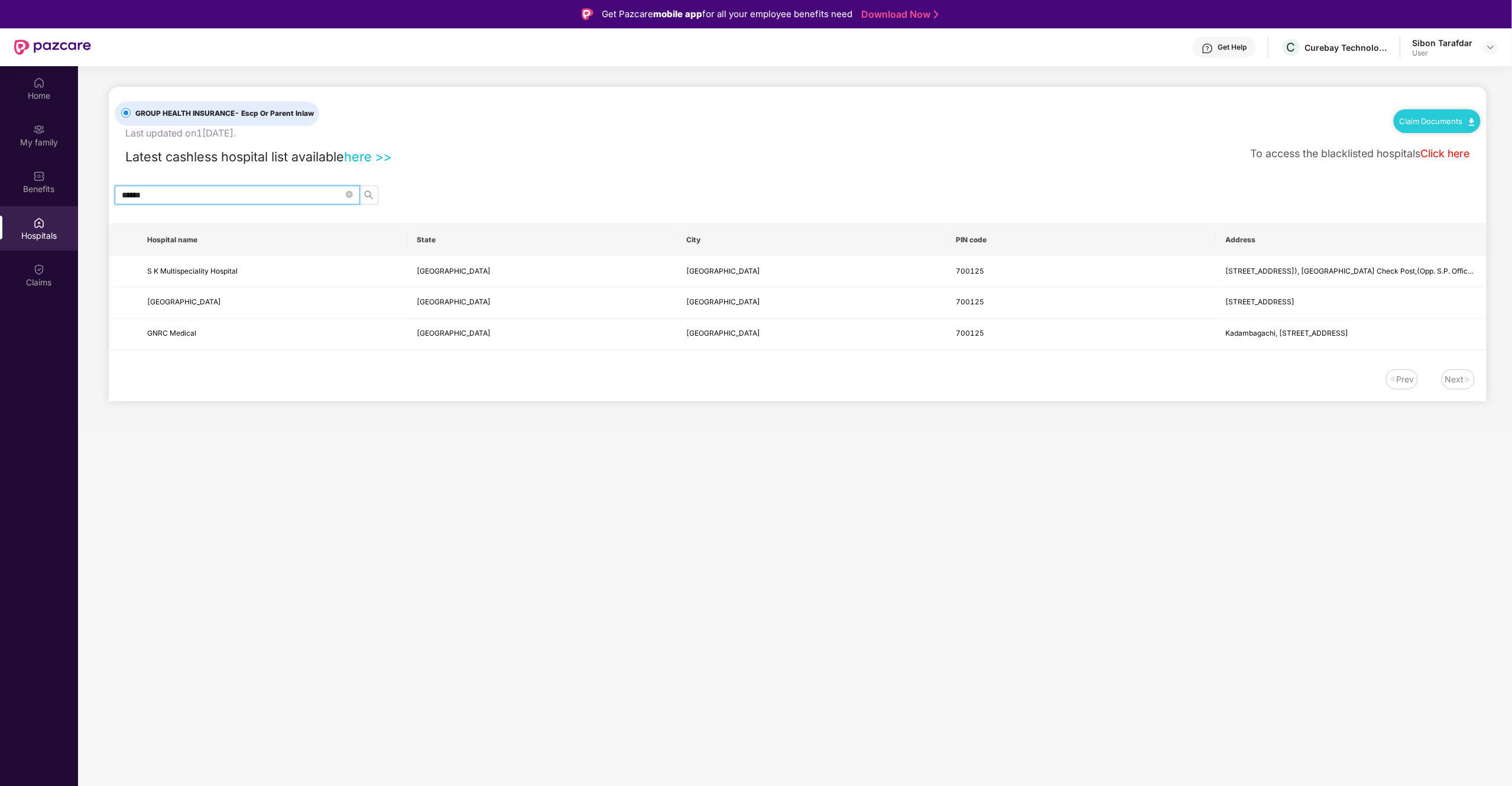
type input "******"
click at [369, 159] on link "here >>" at bounding box center [368, 157] width 48 height 16
click at [471, 323] on td "[GEOGRAPHIC_DATA]" at bounding box center [542, 334] width 269 height 32
click at [299, 324] on td "GNRC Medical" at bounding box center [272, 334] width 269 height 32
click at [262, 323] on td "GNRC Medical" at bounding box center [272, 334] width 269 height 32
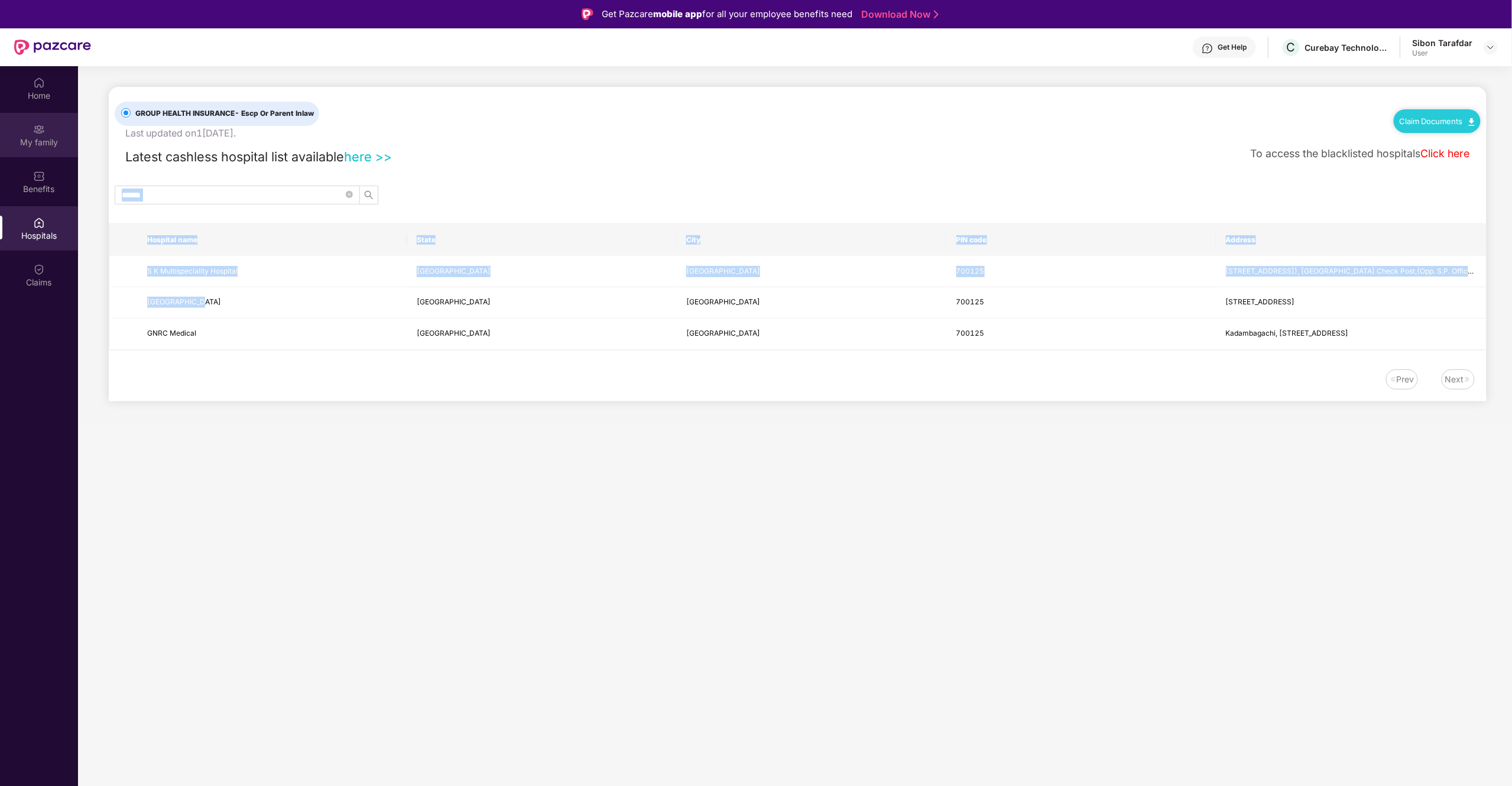
drag, startPoint x: 138, startPoint y: 236, endPoint x: 59, endPoint y: 144, distance: 121.3
click at [98, 198] on main "GROUP HEALTH INSURANCE - Escp Or Parent Inlaw Last updated on 14 [DATE] Claim D…" at bounding box center [795, 246] width 1434 height 359
drag, startPoint x: 59, startPoint y: 144, endPoint x: 40, endPoint y: 119, distance: 31.4
click at [45, 125] on div "Home My family Benefits Hospitals Claims" at bounding box center [39, 183] width 78 height 234
drag, startPoint x: 32, startPoint y: 111, endPoint x: 40, endPoint y: 90, distance: 22.5
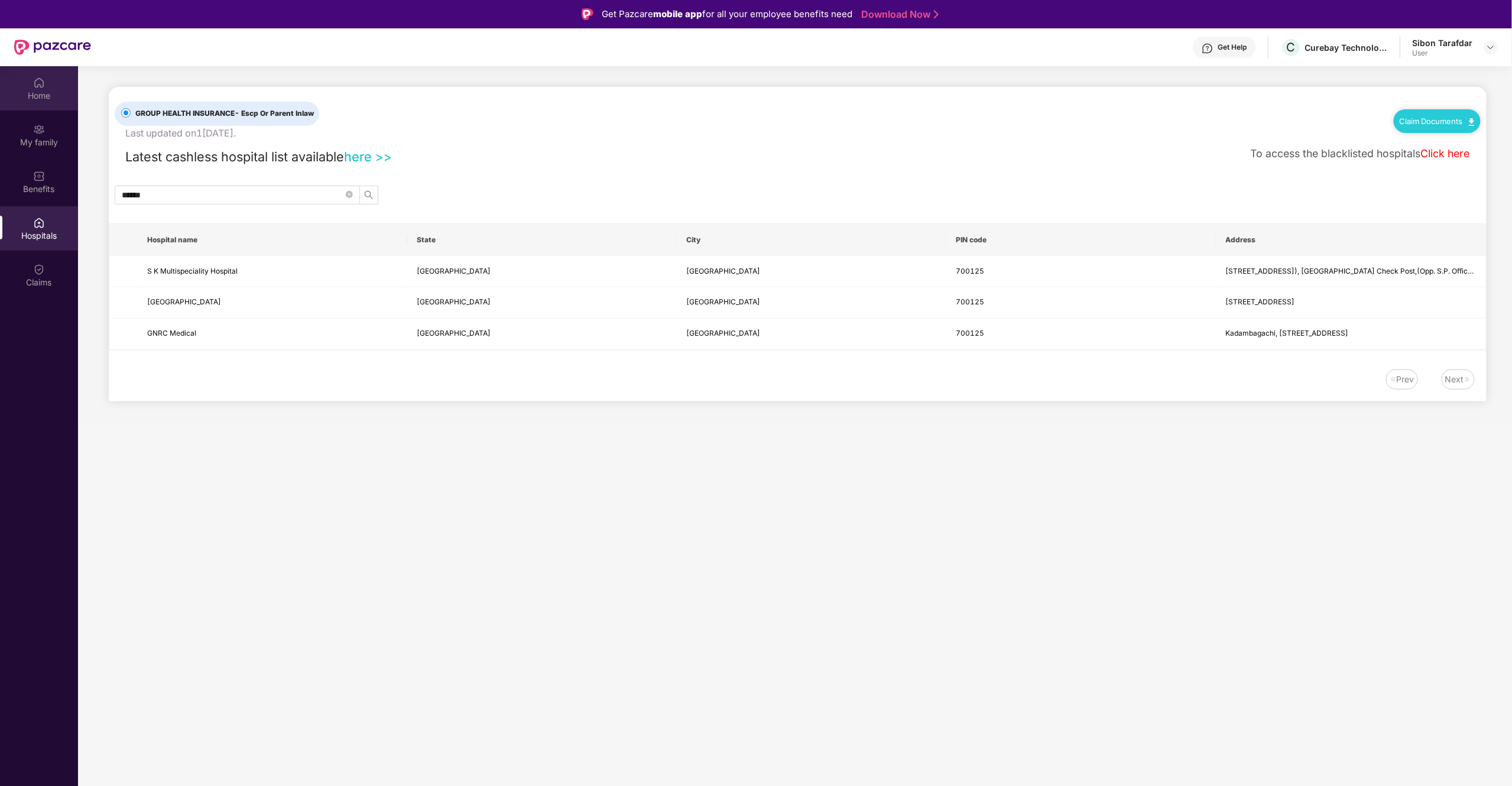
click at [32, 110] on div "Home My family Benefits Hospitals Claims" at bounding box center [39, 183] width 78 height 234
click at [40, 90] on div "Home" at bounding box center [39, 88] width 78 height 44
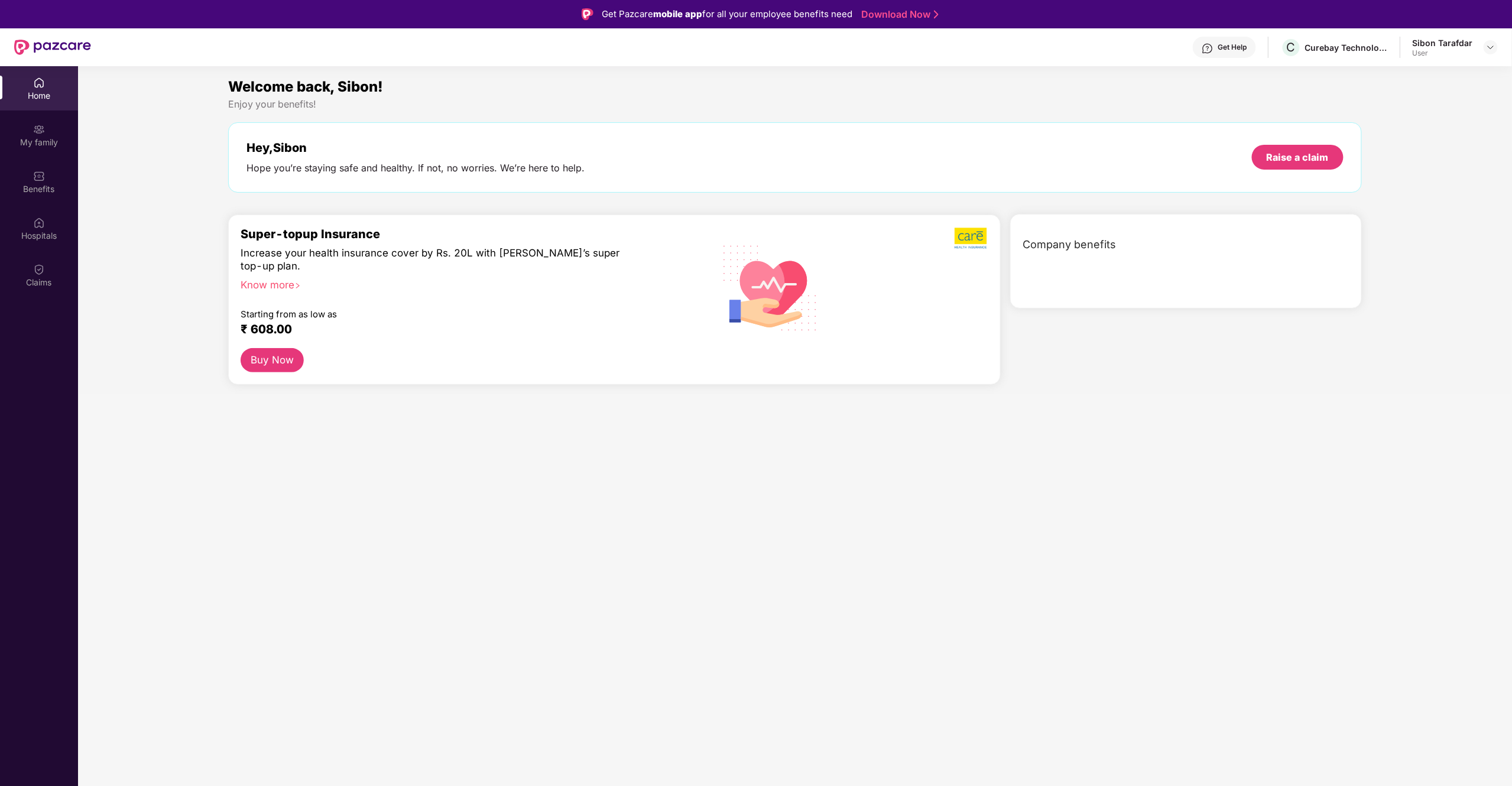
click at [41, 86] on img at bounding box center [39, 83] width 12 height 12
drag, startPoint x: 40, startPoint y: 90, endPoint x: 226, endPoint y: 146, distance: 194.2
click at [50, 86] on div "Home" at bounding box center [39, 88] width 78 height 44
drag, startPoint x: 226, startPoint y: 146, endPoint x: 280, endPoint y: 181, distance: 64.4
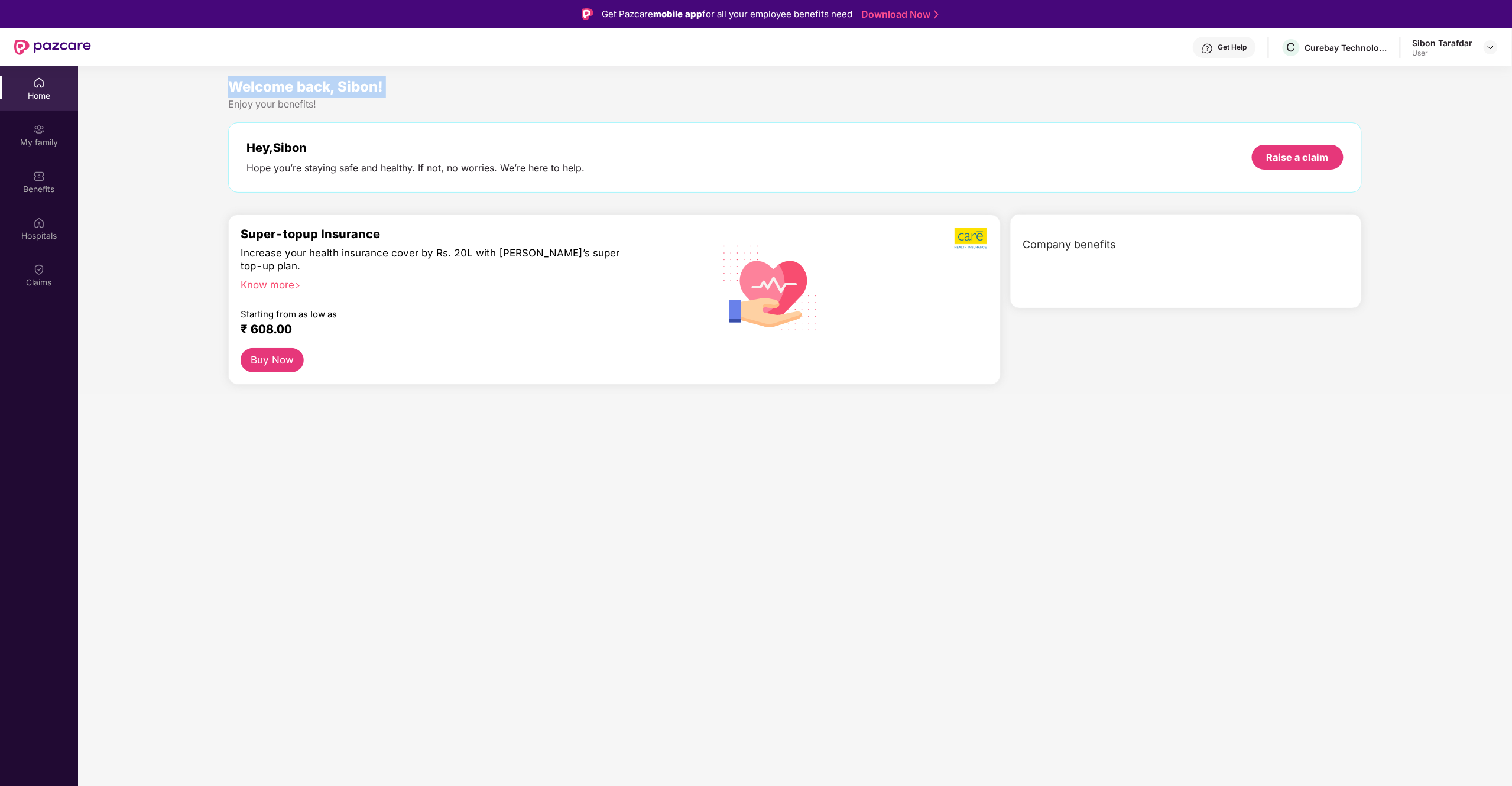
click at [248, 159] on div "Welcome back, Sibon! Enjoy your benefits! Hey, [PERSON_NAME] Hope you’re stayin…" at bounding box center [795, 235] width 1443 height 318
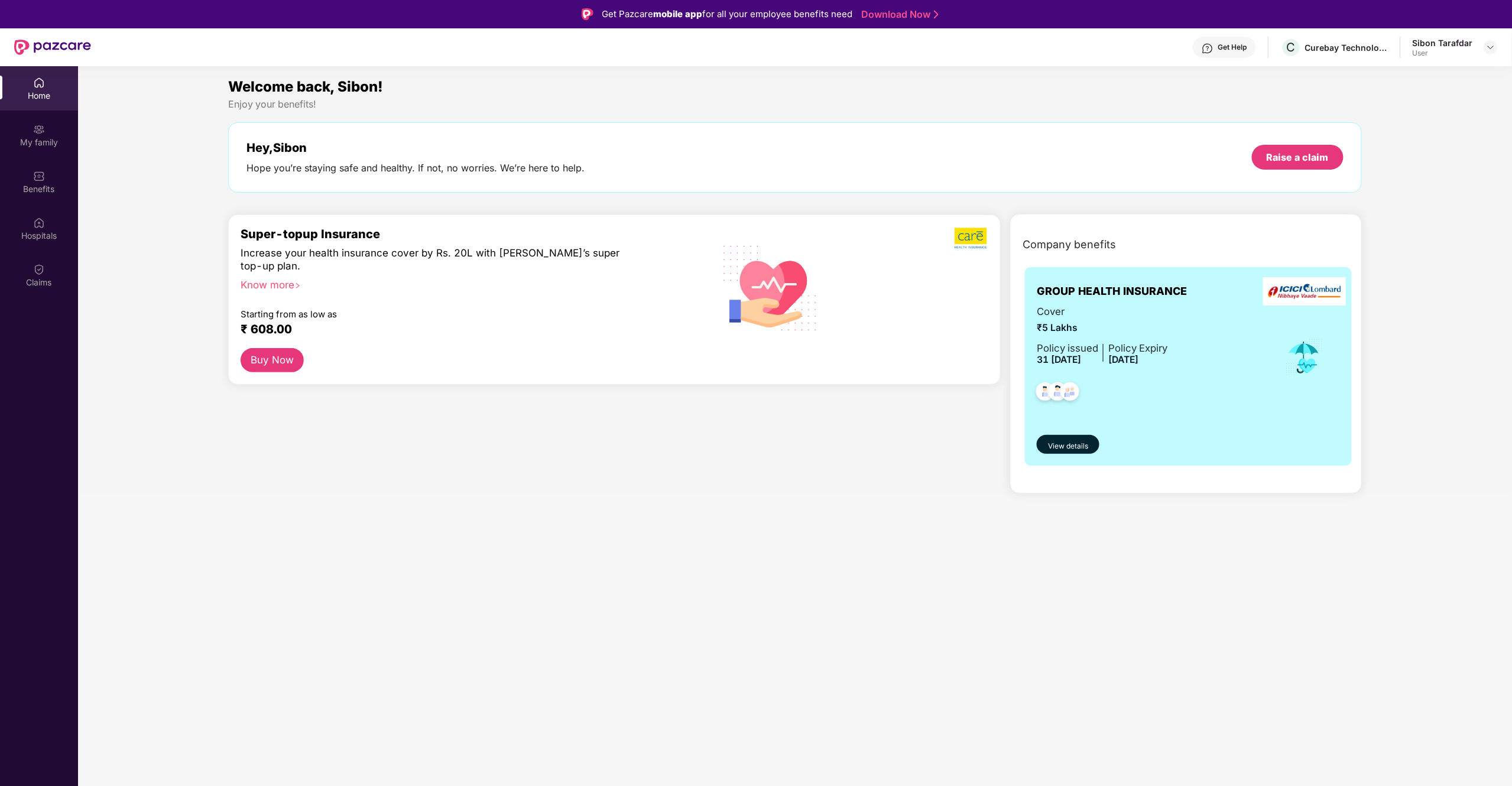
click at [337, 397] on div "Super-topup Insurance Increase your health insurance cover by Rs. 20L with [PER…" at bounding box center [614, 354] width 782 height 280
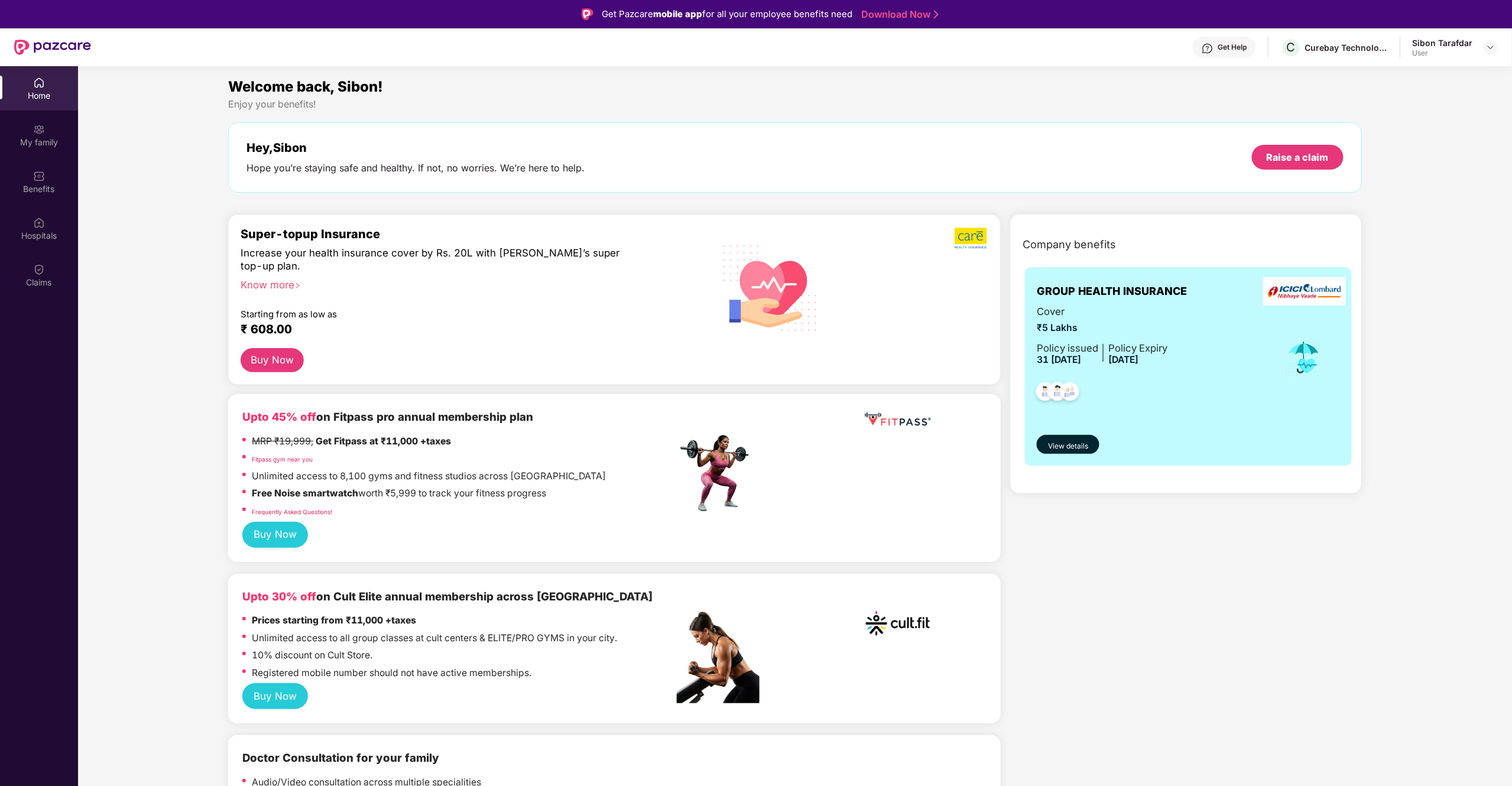
drag, startPoint x: 337, startPoint y: 382, endPoint x: 339, endPoint y: 514, distance: 132.0
click at [338, 532] on div "Buy Now" at bounding box center [614, 535] width 744 height 26
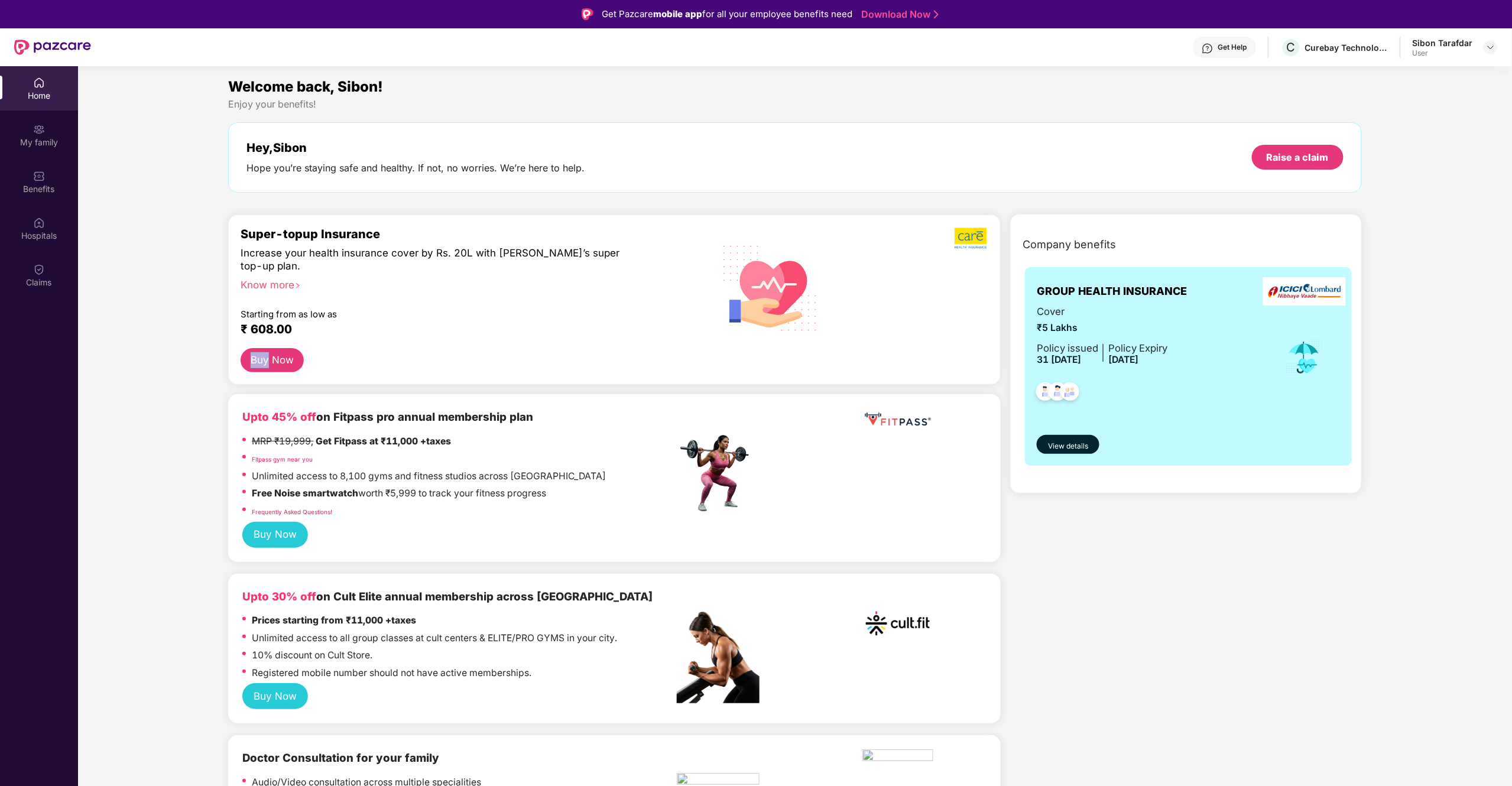
drag, startPoint x: 1250, startPoint y: 589, endPoint x: 1327, endPoint y: 593, distance: 77.1
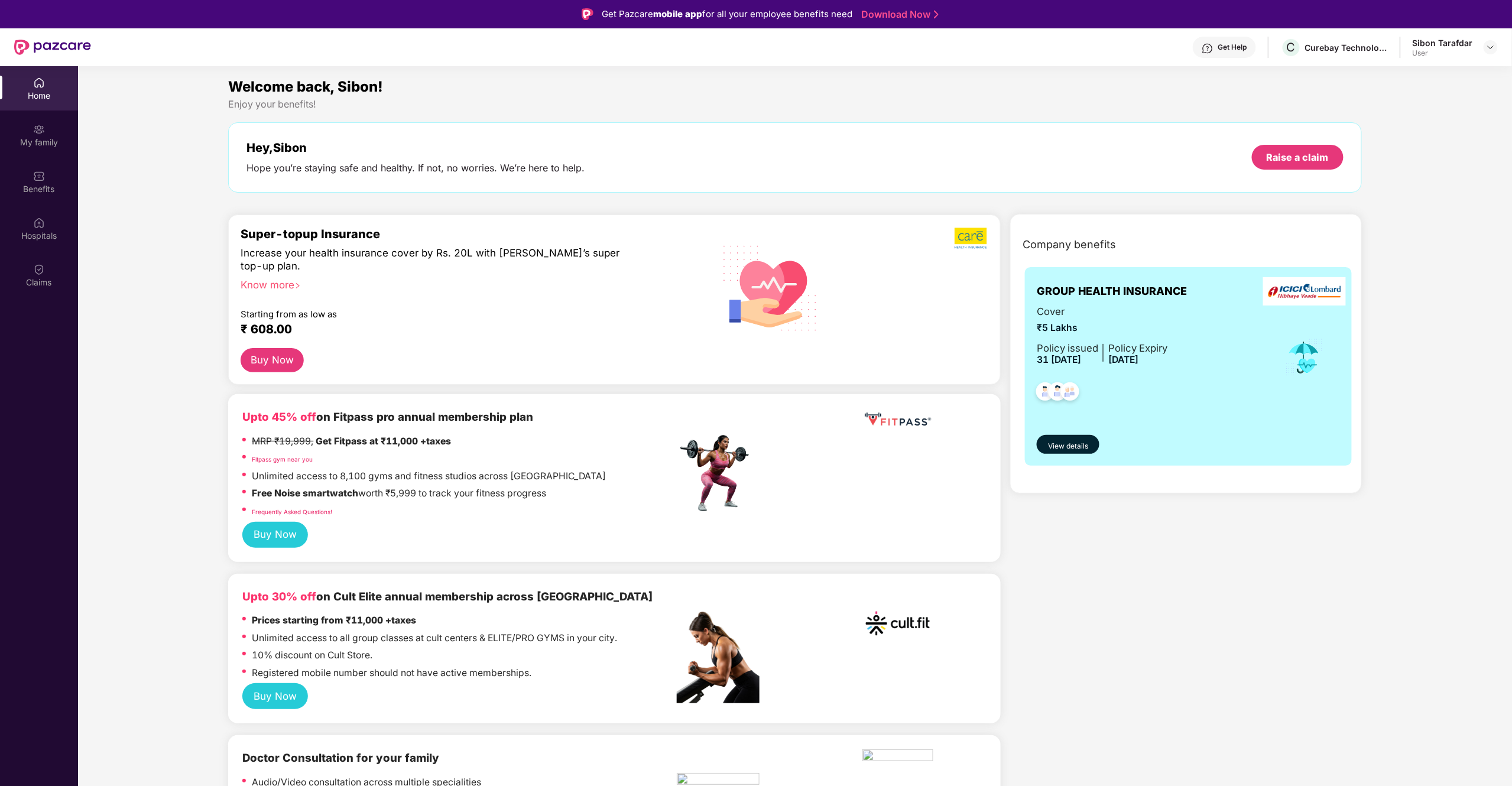
drag, startPoint x: 1270, startPoint y: 586, endPoint x: 1152, endPoint y: 587, distance: 118.0
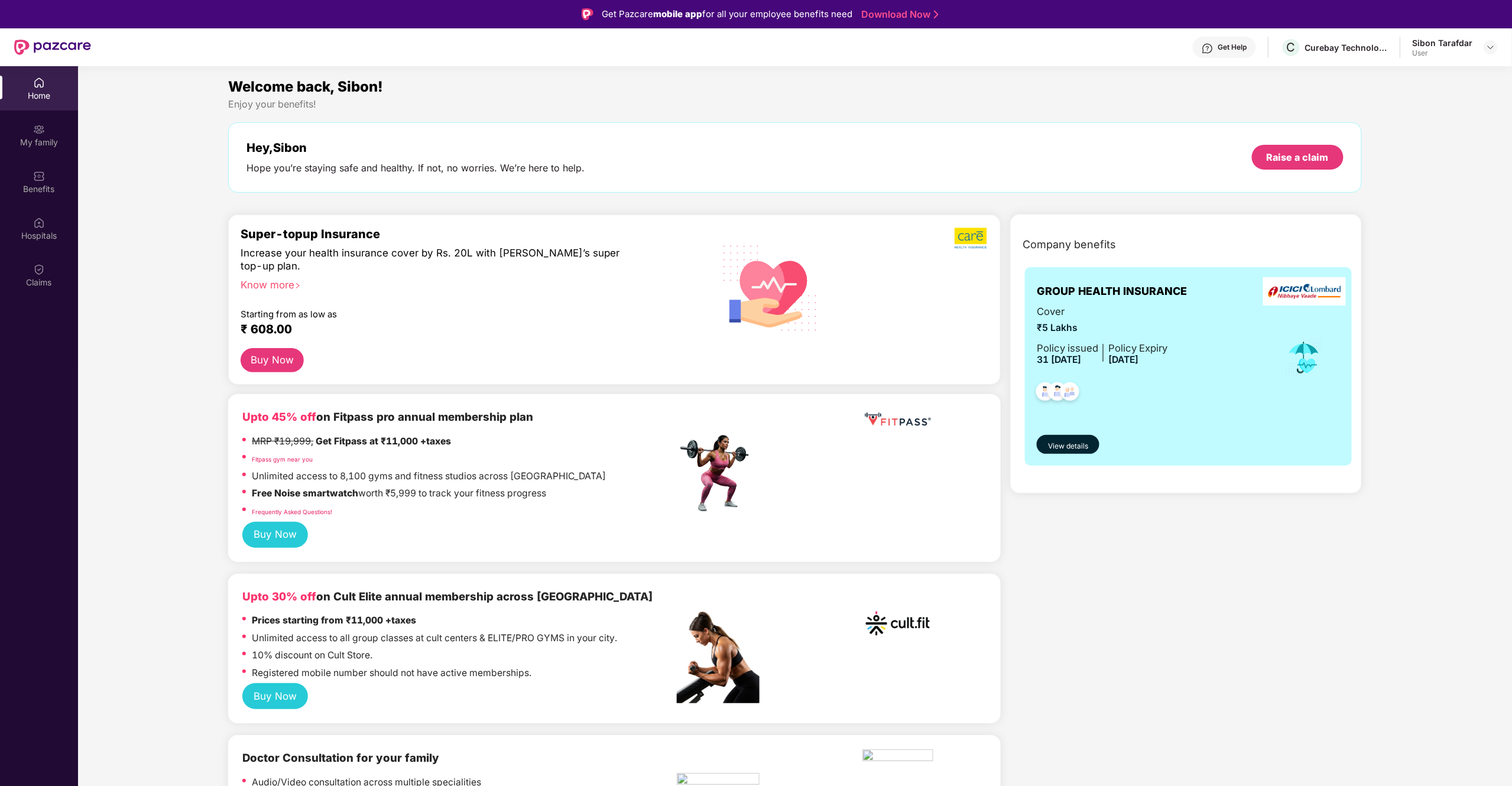
drag, startPoint x: 1152, startPoint y: 587, endPoint x: 1102, endPoint y: 587, distance: 50.0
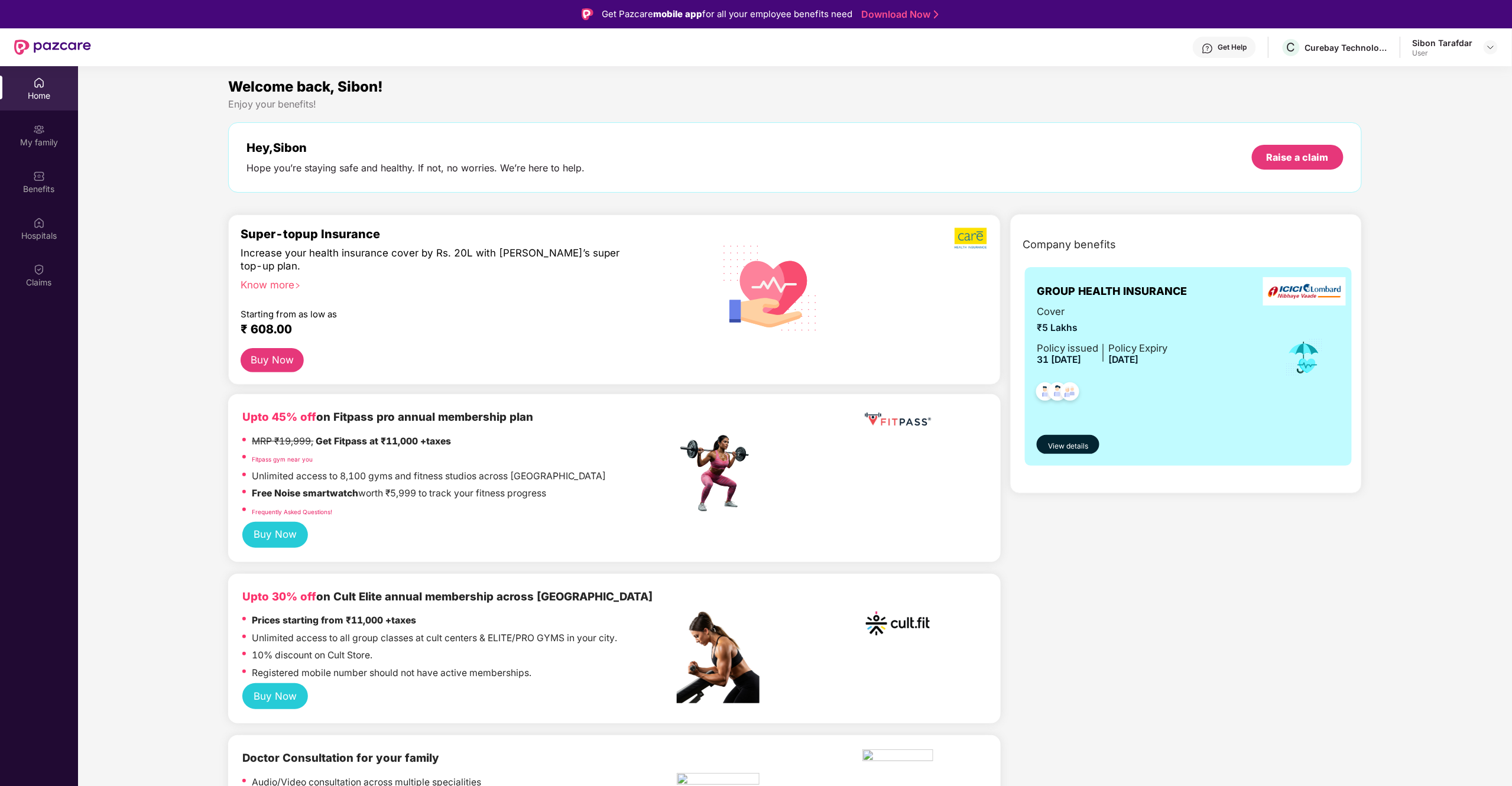
click at [1117, 389] on div at bounding box center [1102, 389] width 131 height 44
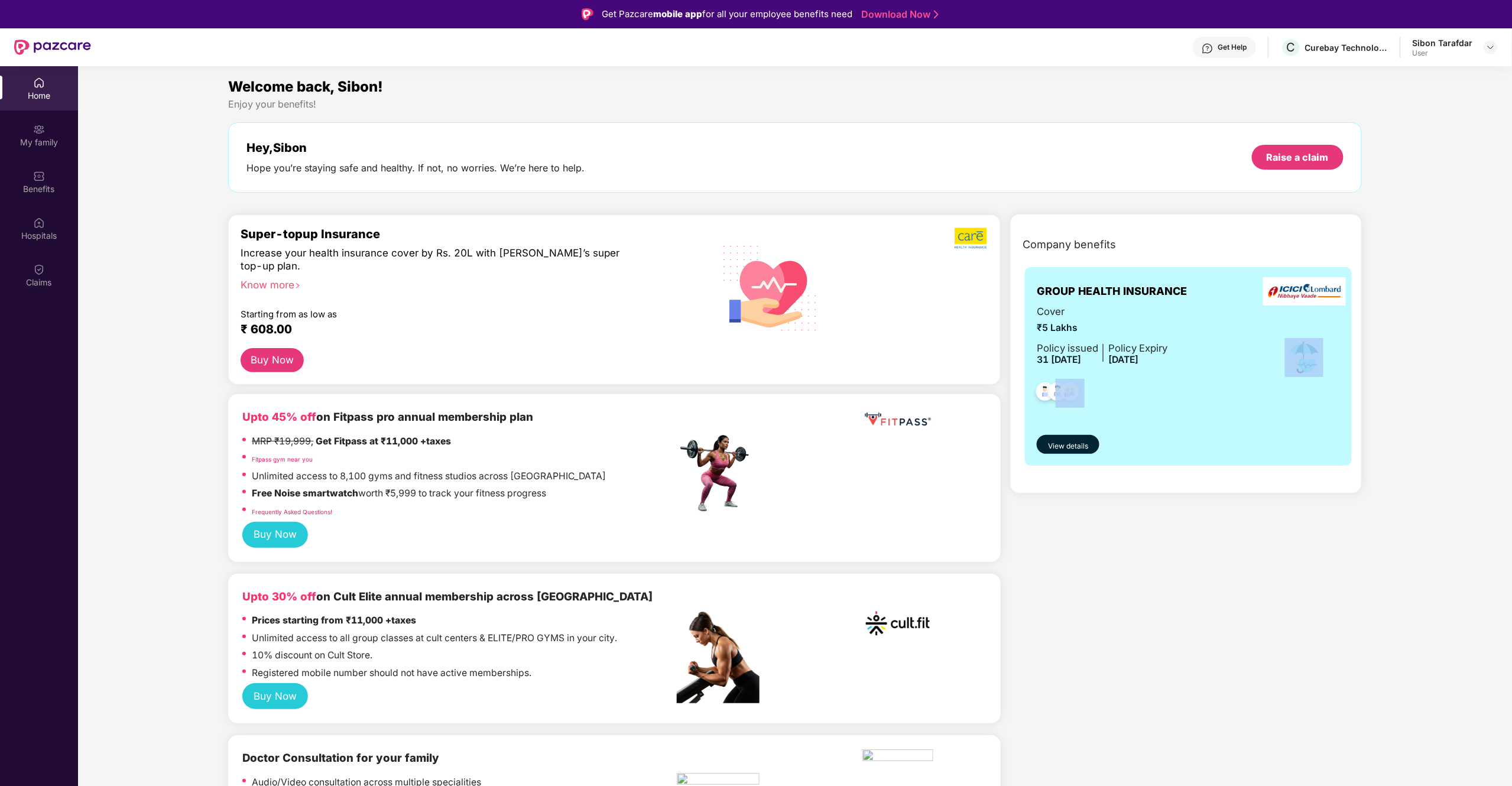
click at [1117, 389] on div at bounding box center [1102, 389] width 131 height 44
click at [1084, 444] on span "View details" at bounding box center [1068, 446] width 40 height 11
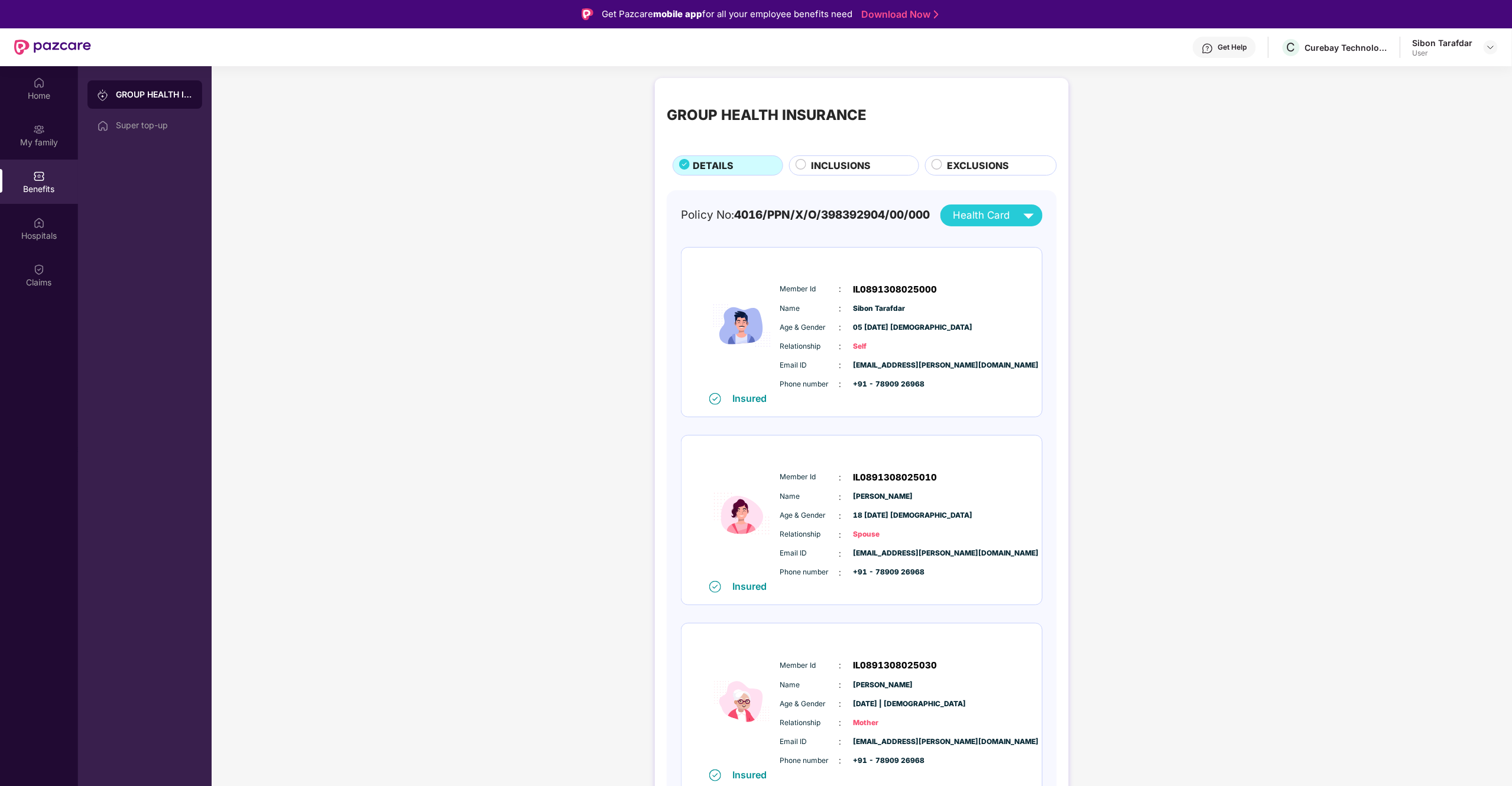
click at [859, 167] on span "INCLUSIONS" at bounding box center [841, 166] width 60 height 15
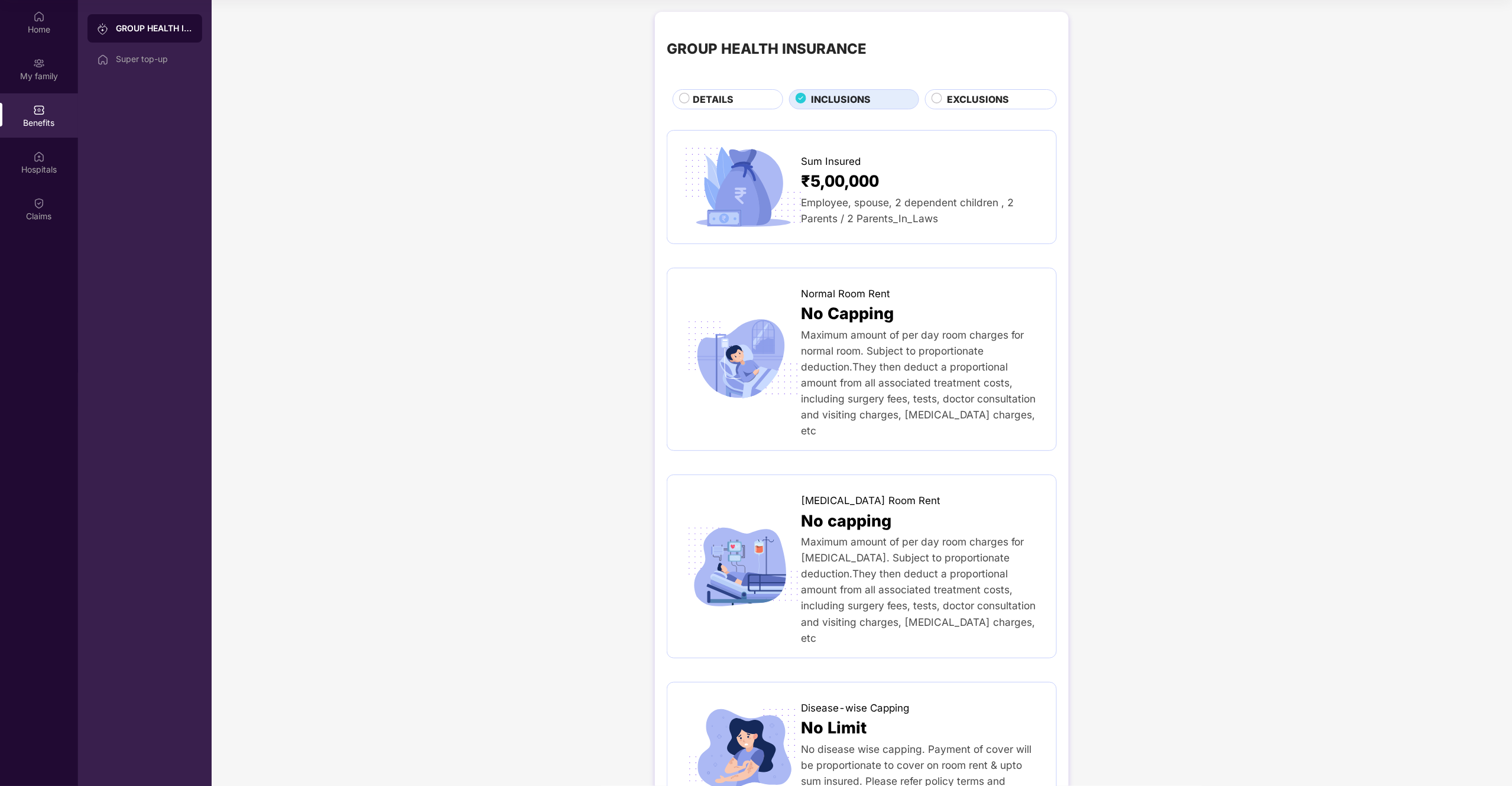
click at [728, 106] on span "DETAILS" at bounding box center [714, 100] width 41 height 15
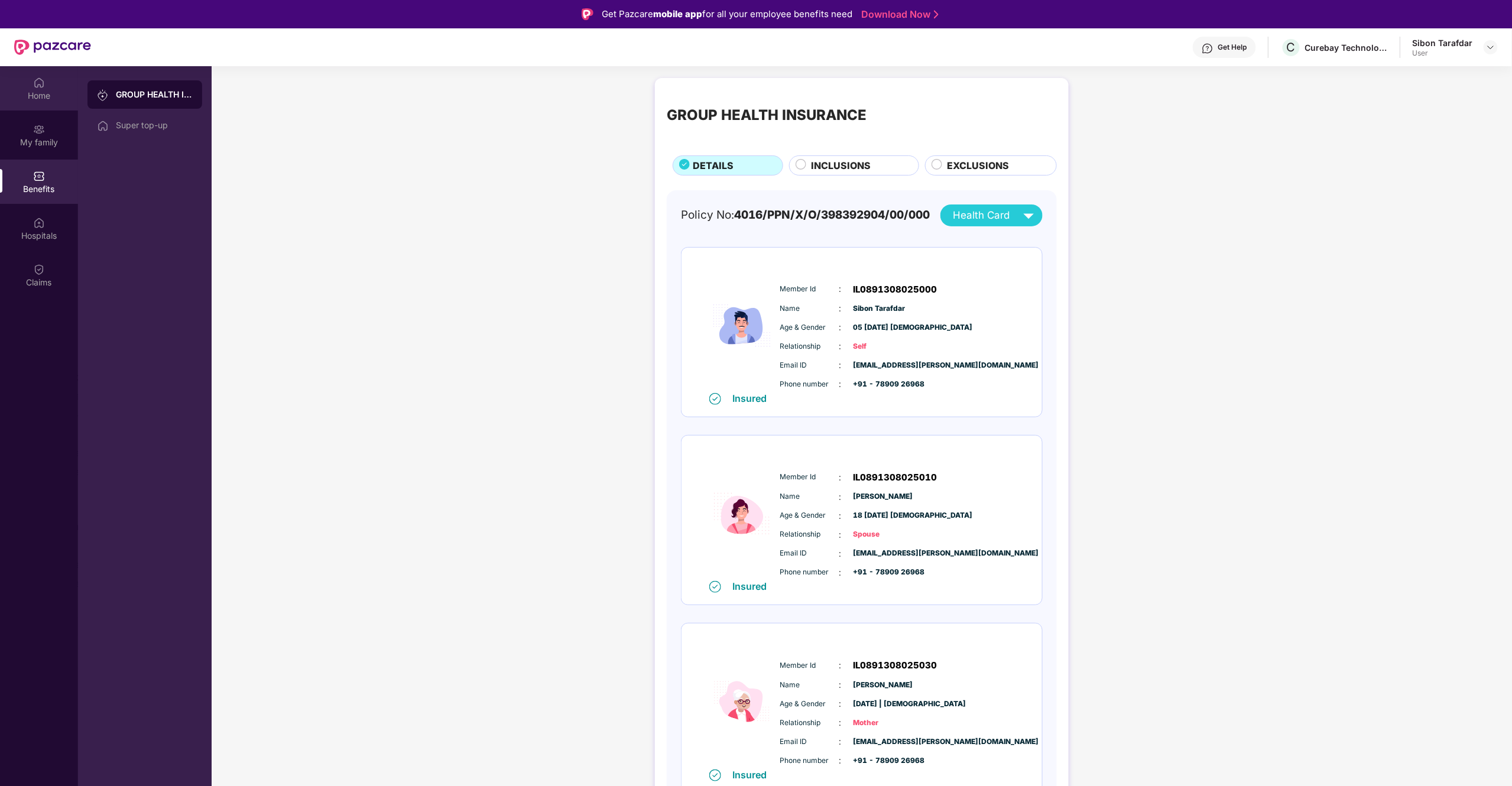
click at [41, 83] on img at bounding box center [39, 83] width 12 height 12
